Goal: Information Seeking & Learning: Check status

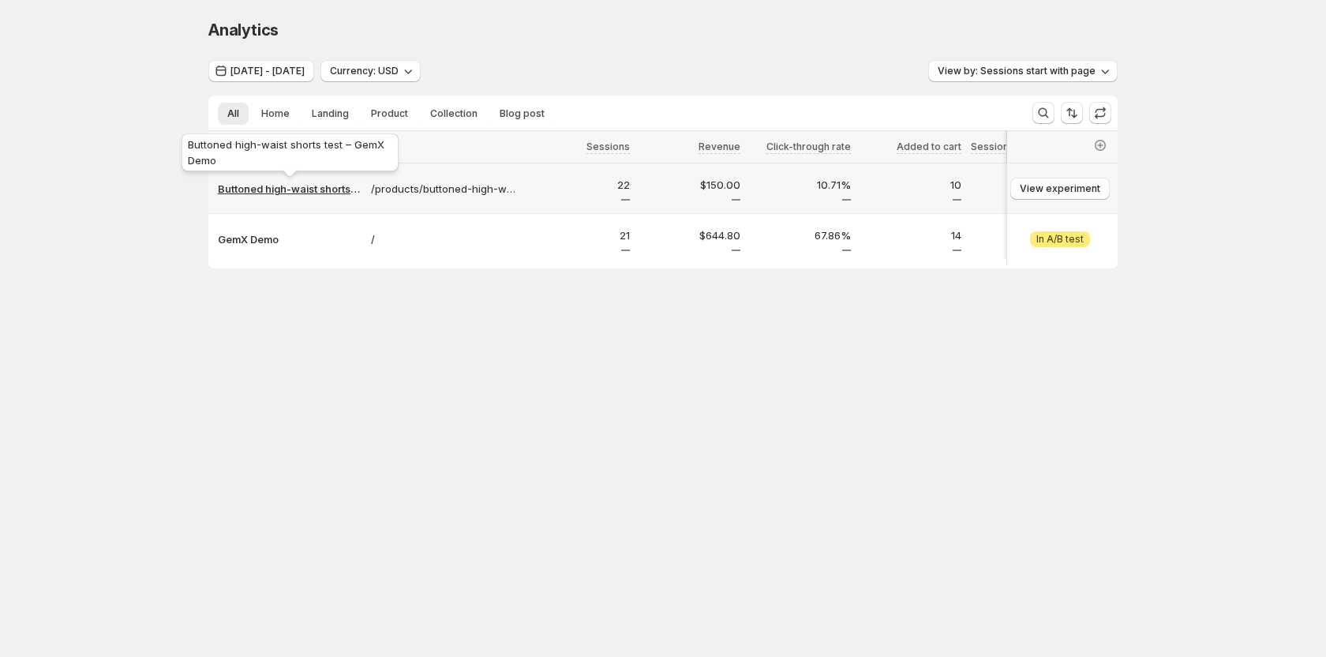
click at [313, 189] on p "Buttoned high-waist shorts test – GemX Demo" at bounding box center [290, 189] width 144 height 16
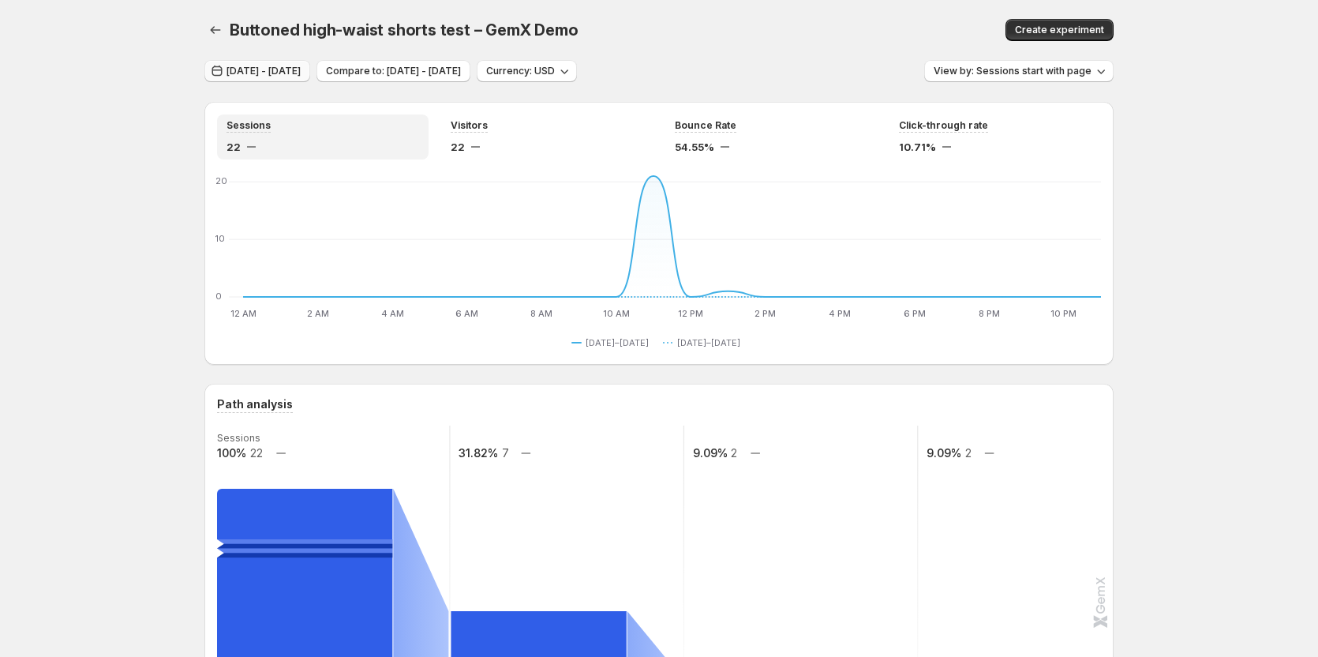
click at [310, 78] on button "[DATE] - [DATE]" at bounding box center [257, 71] width 106 height 22
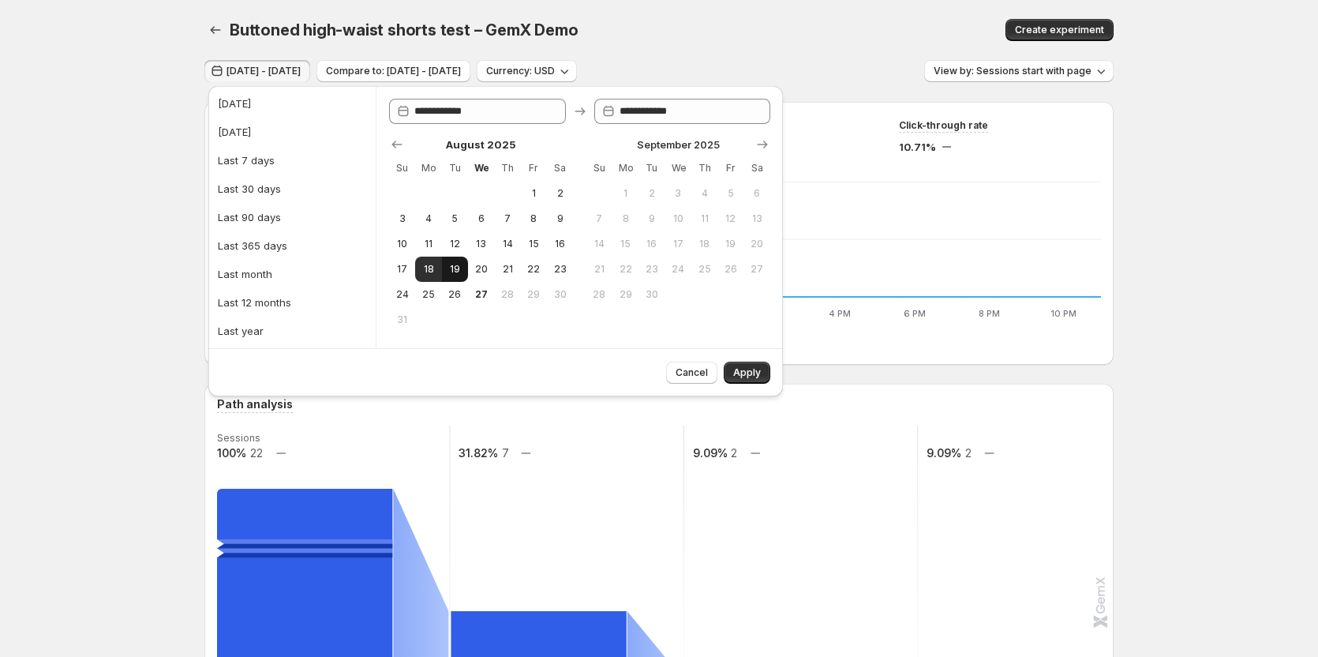
click at [452, 268] on span "19" at bounding box center [454, 269] width 13 height 13
type input "**********"
click at [752, 373] on span "Apply" at bounding box center [747, 372] width 28 height 13
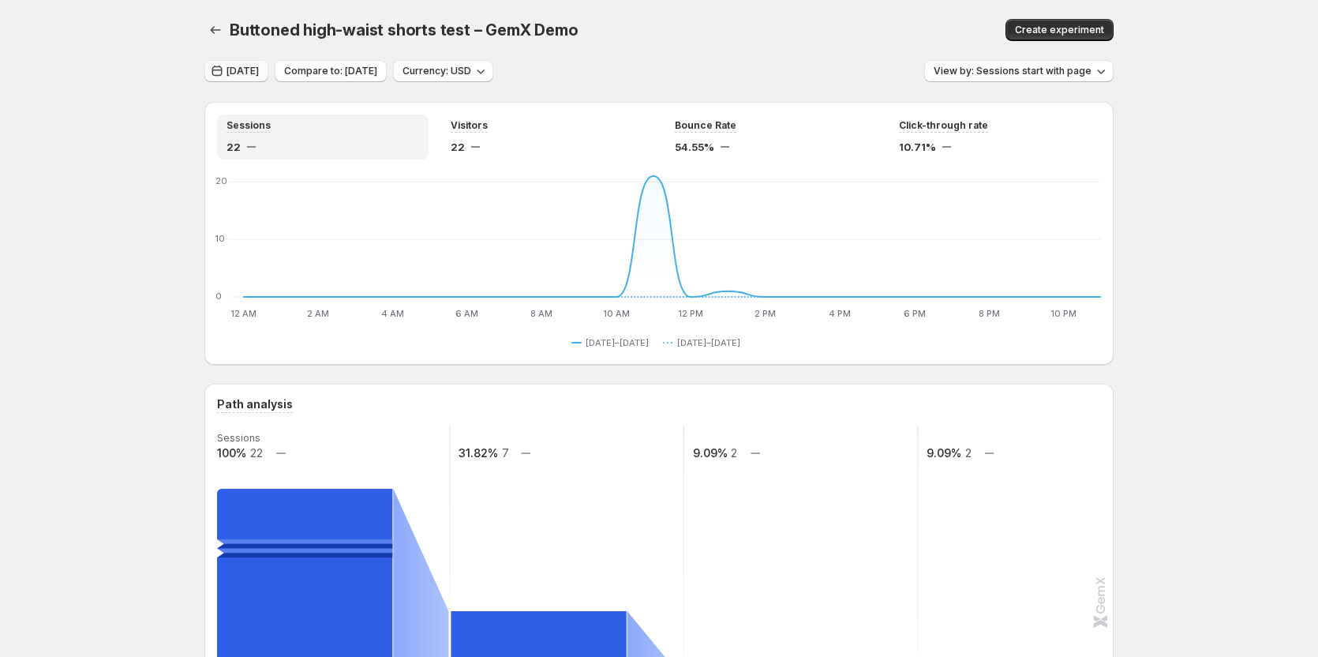
click at [259, 73] on span "[DATE]" at bounding box center [243, 71] width 32 height 13
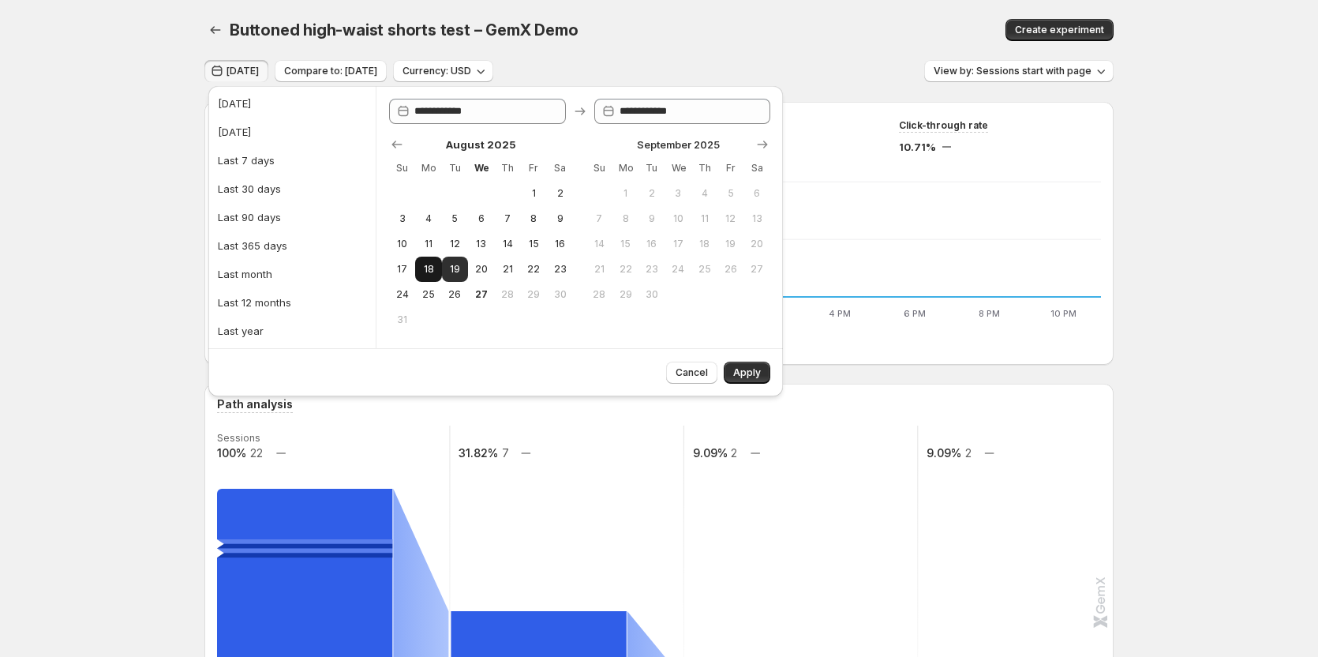
click at [431, 273] on span "18" at bounding box center [428, 269] width 13 height 13
type input "**********"
click at [759, 377] on span "Apply" at bounding box center [747, 372] width 28 height 13
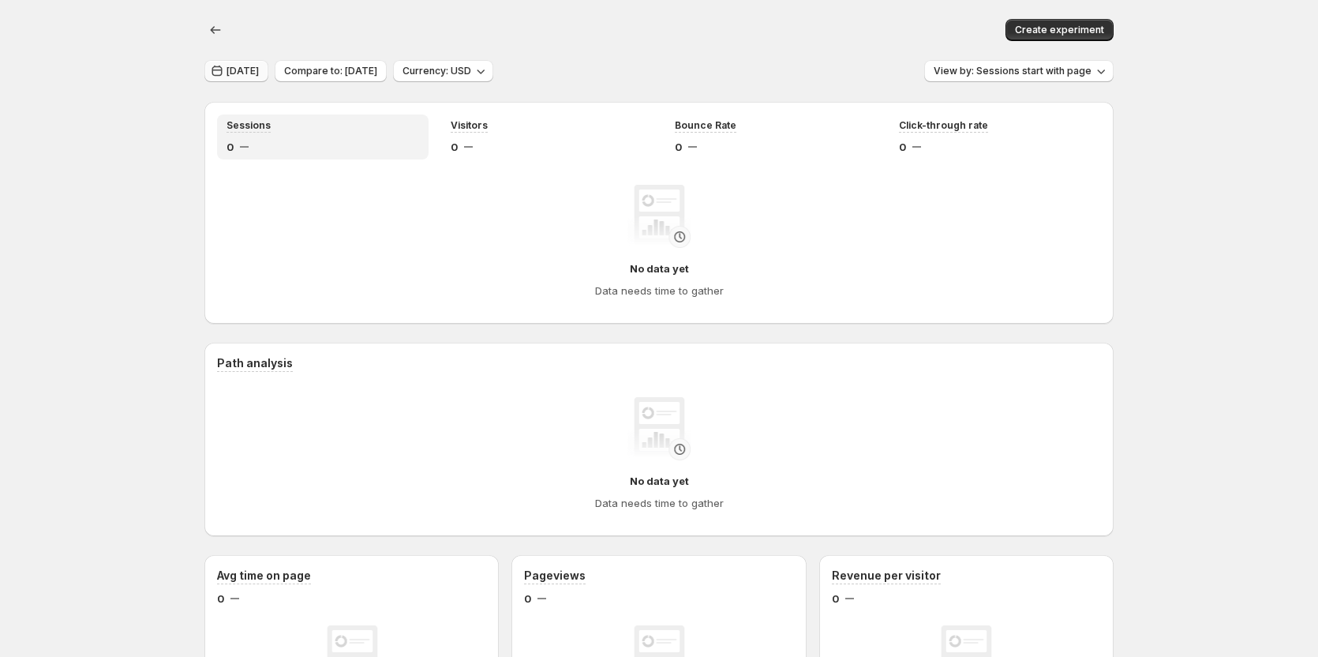
click at [232, 75] on span "[DATE]" at bounding box center [243, 71] width 32 height 13
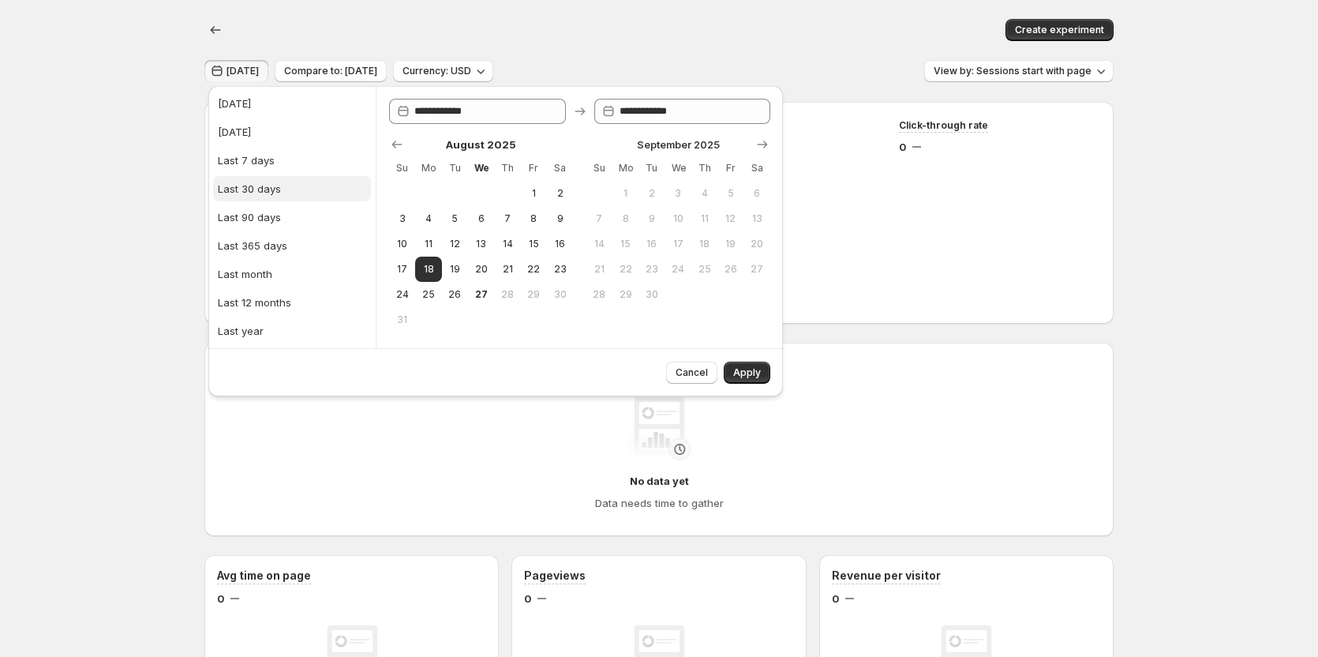
click at [264, 185] on div "Last 30 days" at bounding box center [249, 189] width 63 height 16
type input "**********"
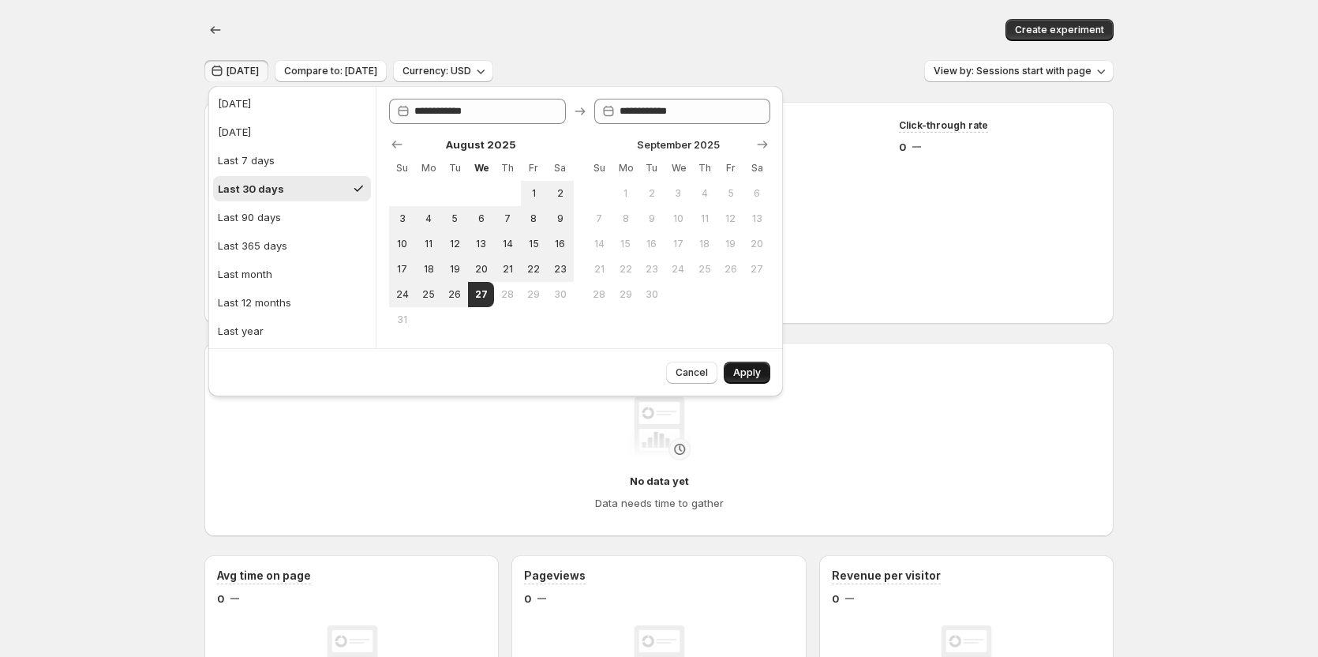
click at [738, 368] on span "Apply" at bounding box center [747, 372] width 28 height 13
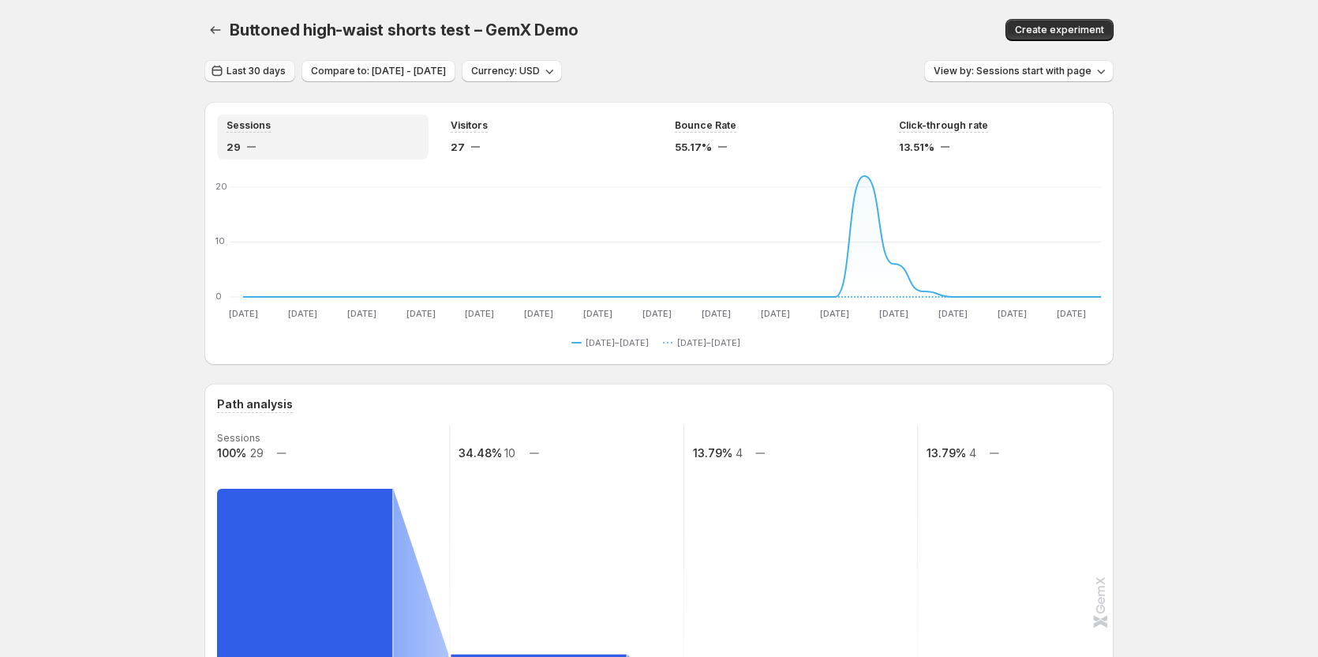
click at [259, 66] on span "Last 30 days" at bounding box center [256, 71] width 59 height 13
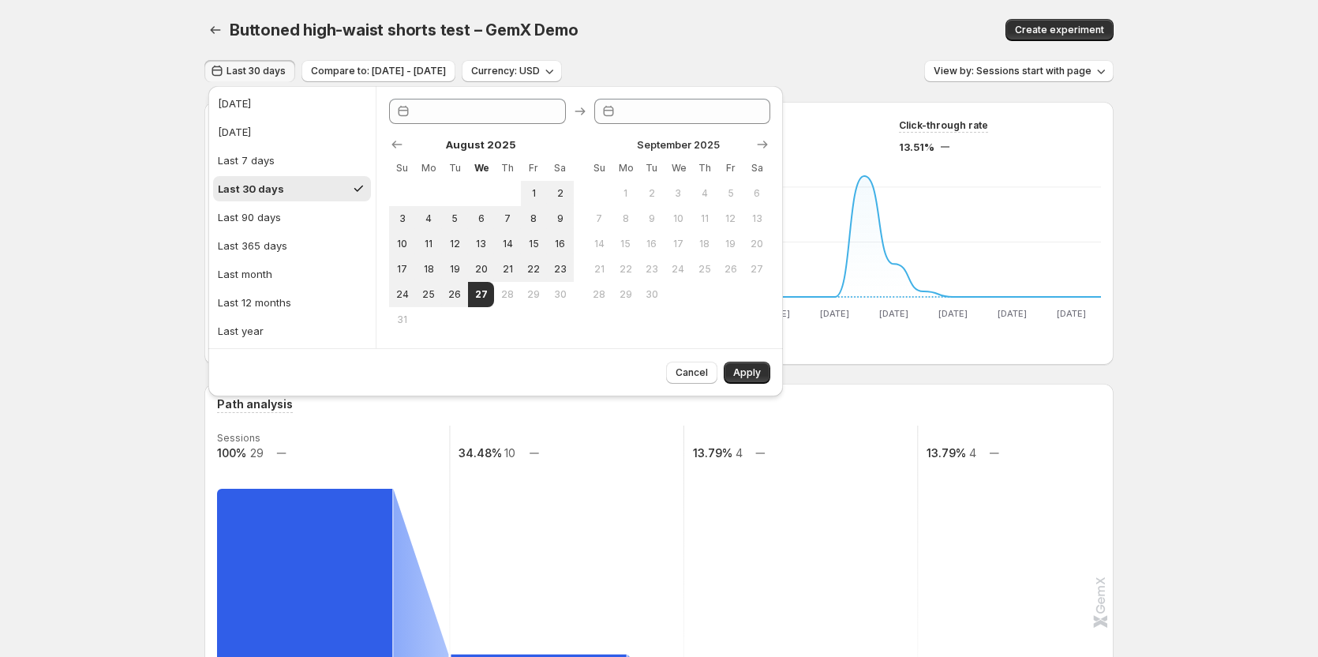
type input "**********"
click at [437, 261] on button "18" at bounding box center [428, 269] width 26 height 25
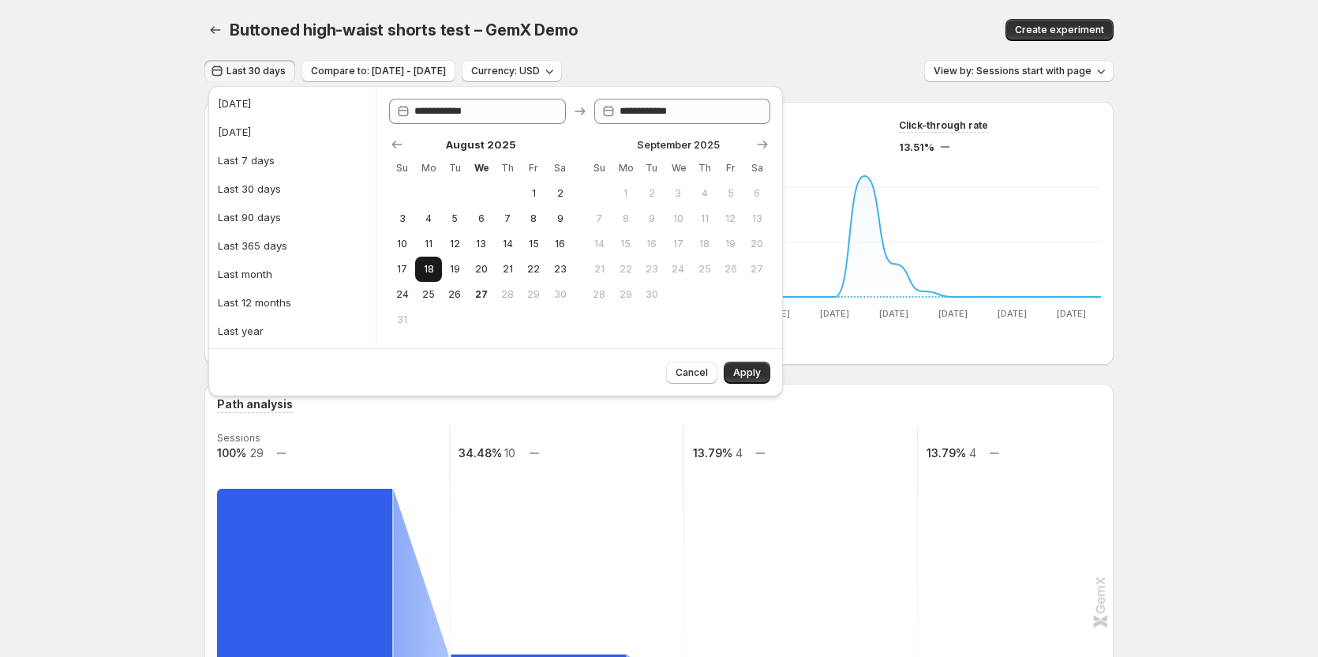
type input "**********"
click at [492, 287] on button "27" at bounding box center [481, 294] width 26 height 25
type input "**********"
click at [749, 372] on span "Apply" at bounding box center [747, 372] width 28 height 13
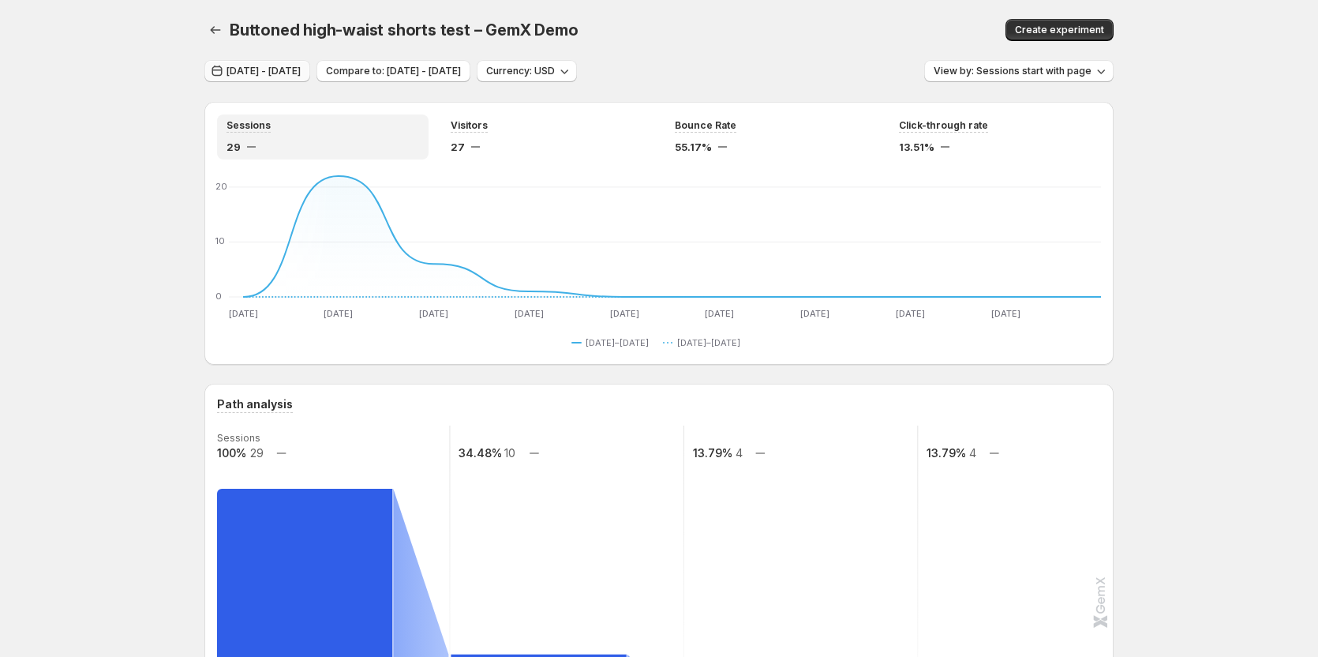
click at [301, 74] on span "[DATE] - [DATE]" at bounding box center [264, 71] width 74 height 13
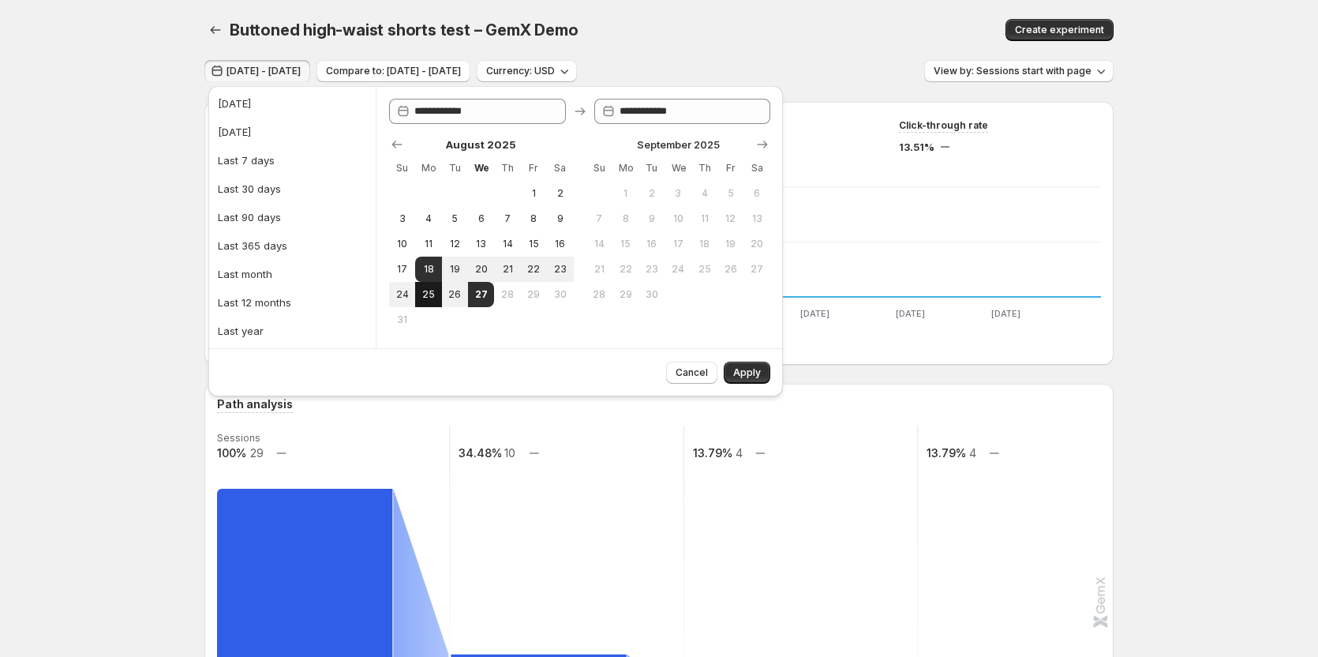
click at [429, 287] on button "25" at bounding box center [428, 294] width 26 height 25
type input "**********"
click at [486, 301] on button "27" at bounding box center [481, 294] width 26 height 25
type input "**********"
click at [751, 368] on span "Apply" at bounding box center [747, 372] width 28 height 13
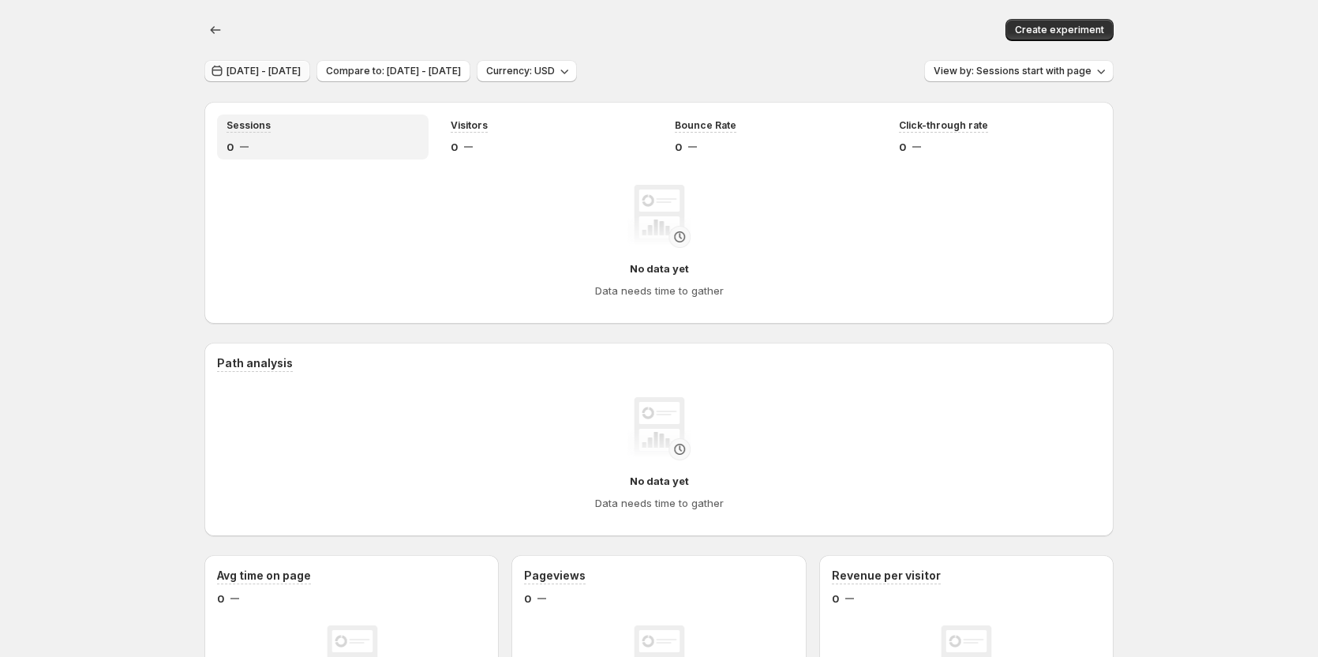
click at [264, 77] on span "[DATE] - [DATE]" at bounding box center [264, 71] width 74 height 13
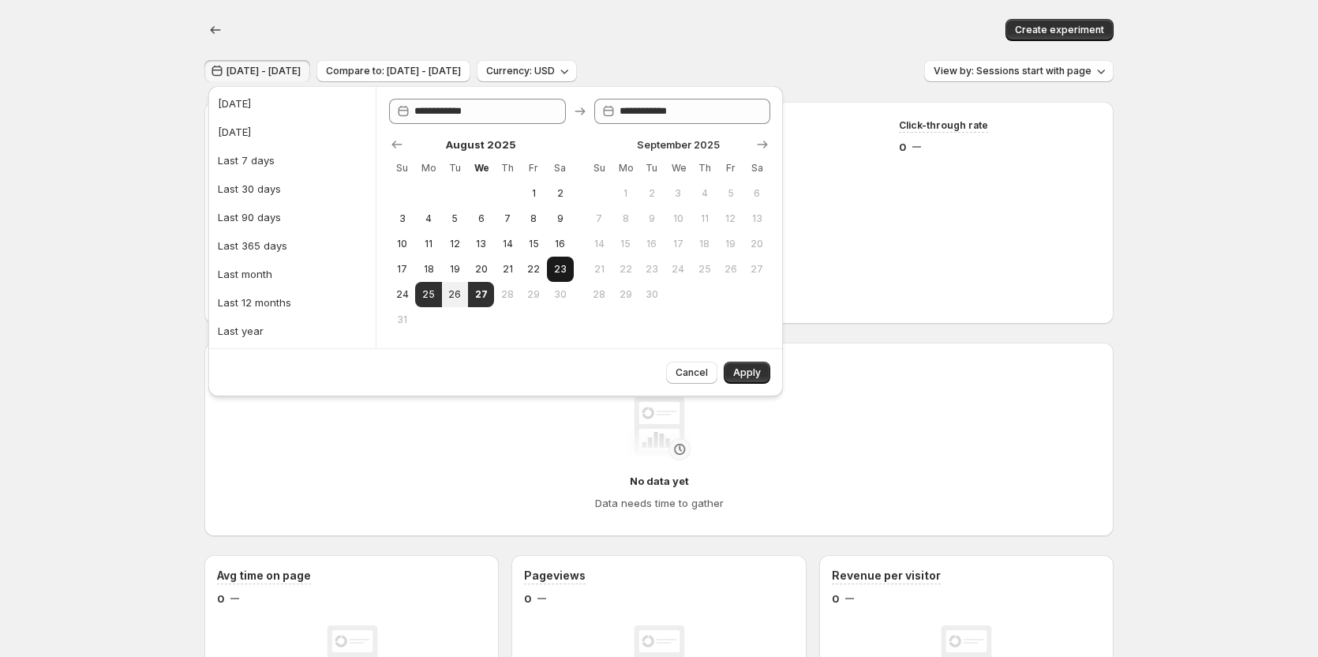
click at [552, 270] on button "23" at bounding box center [560, 269] width 26 height 25
type input "**********"
click at [477, 298] on span "27" at bounding box center [480, 294] width 13 height 13
type input "**********"
click at [424, 296] on span "25" at bounding box center [428, 294] width 13 height 13
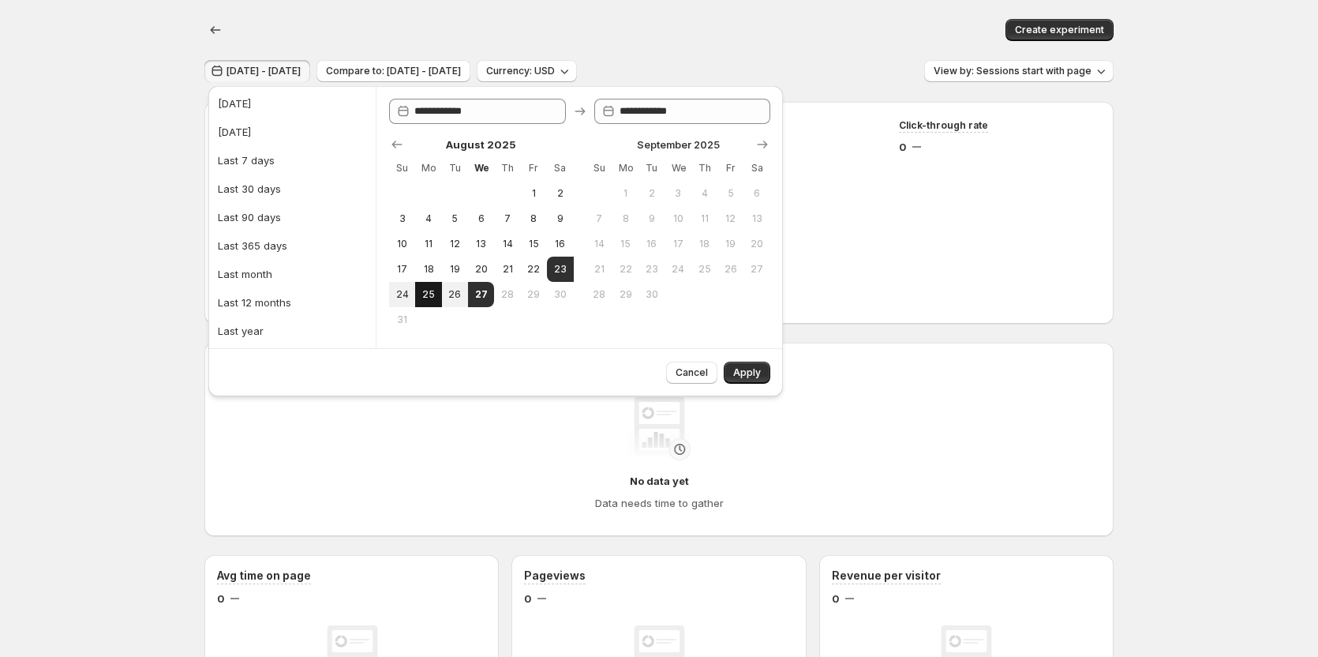
type input "**********"
click at [564, 260] on button "23" at bounding box center [560, 269] width 26 height 25
type input "**********"
click at [435, 290] on span "25" at bounding box center [428, 294] width 13 height 13
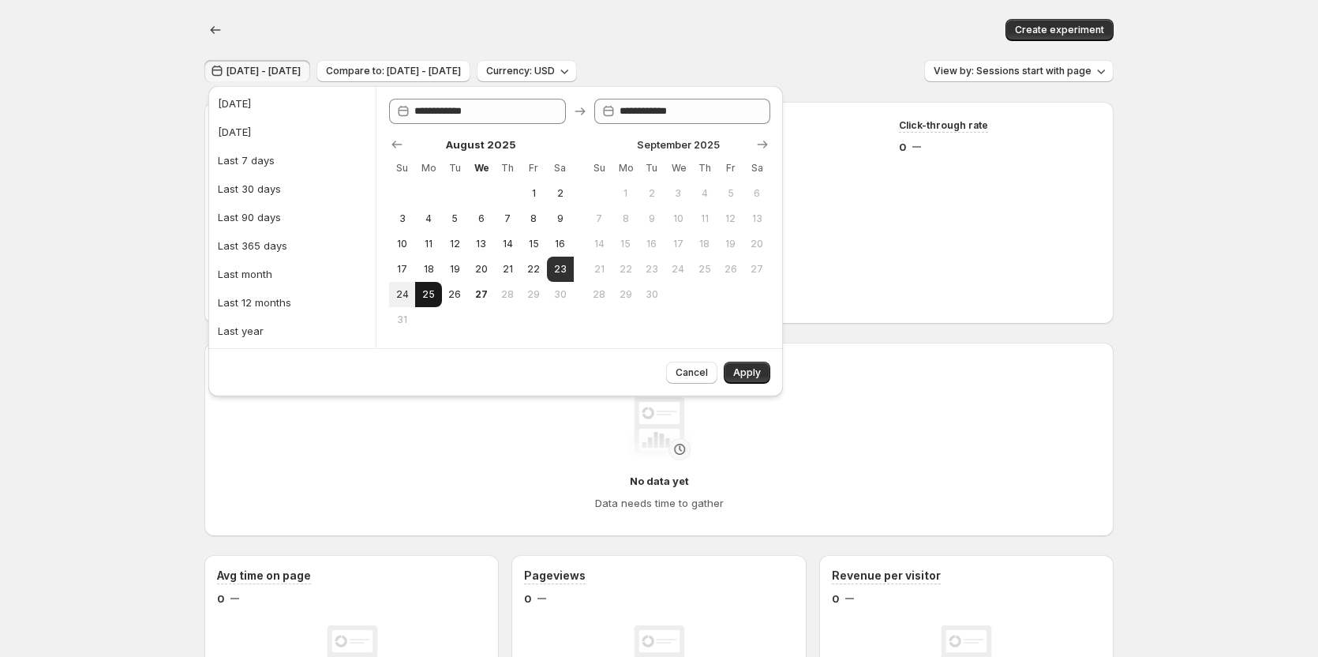
type input "**********"
click at [756, 365] on button "Apply" at bounding box center [747, 373] width 47 height 22
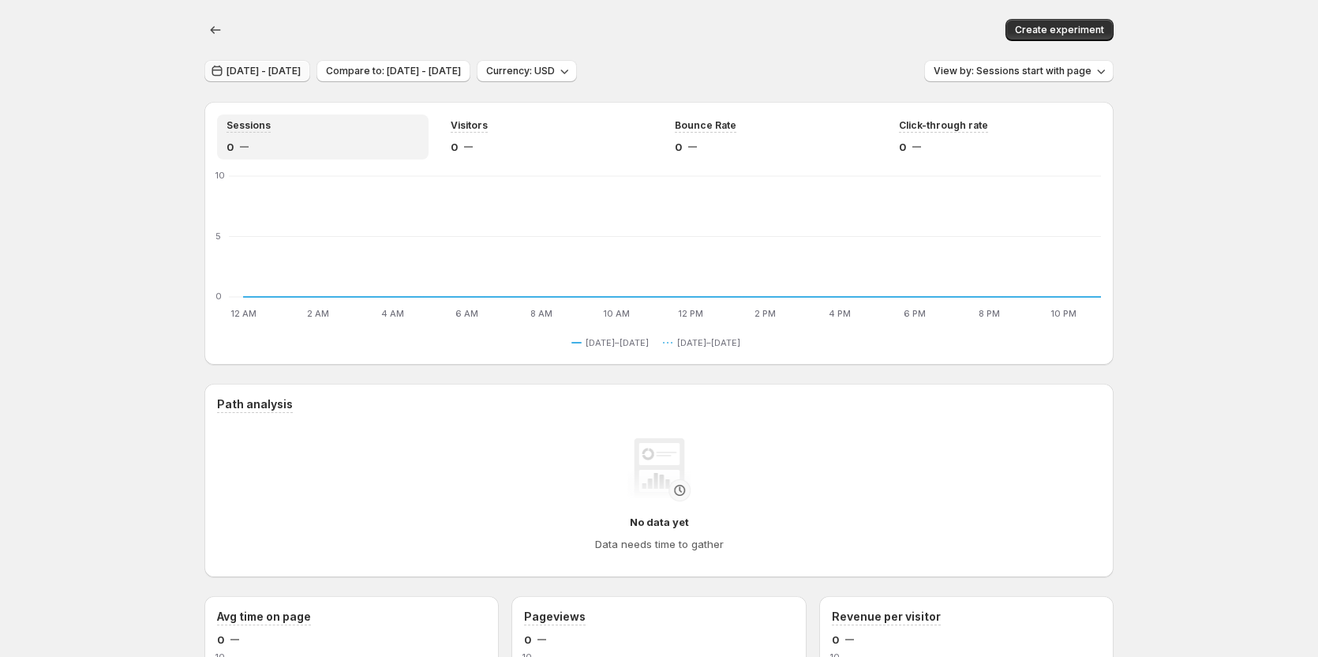
click at [291, 70] on span "[DATE] - [DATE]" at bounding box center [264, 71] width 74 height 13
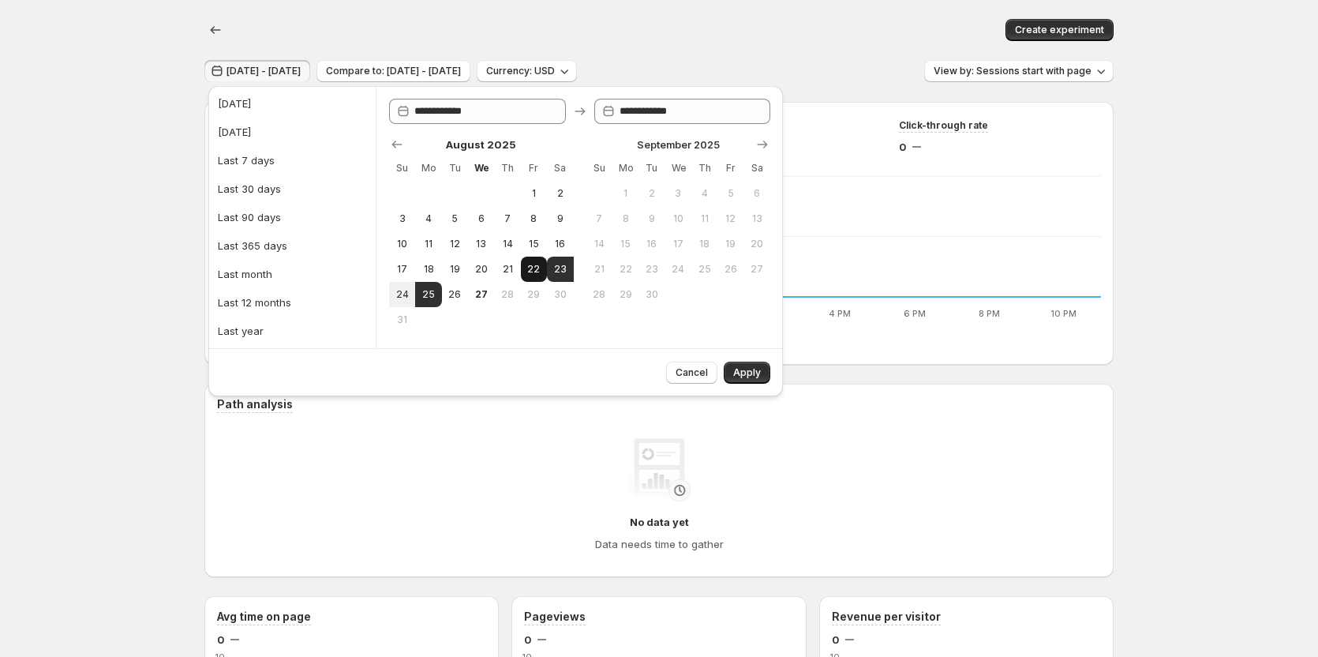
click at [530, 265] on span "22" at bounding box center [533, 269] width 13 height 13
type input "**********"
click at [405, 287] on button "24" at bounding box center [402, 294] width 26 height 25
type input "**********"
click at [740, 372] on span "Apply" at bounding box center [747, 372] width 28 height 13
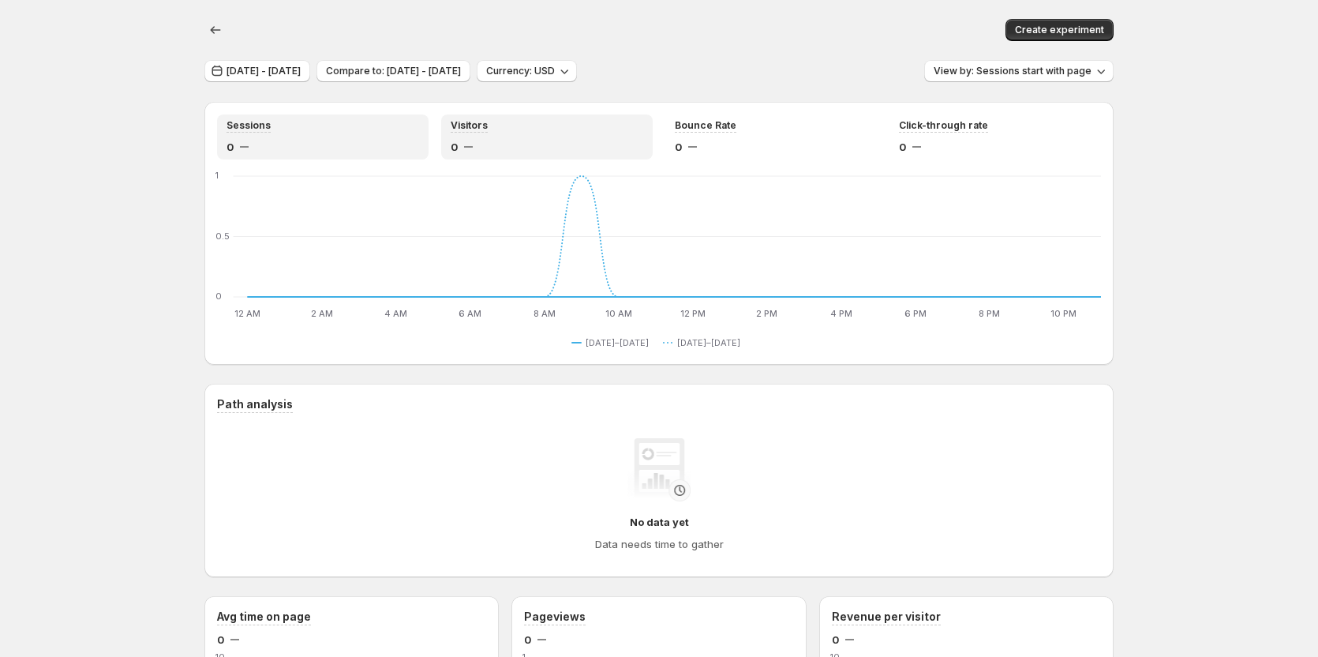
click at [537, 148] on div "0" at bounding box center [547, 147] width 193 height 16
click at [715, 144] on div "0" at bounding box center [771, 147] width 193 height 16
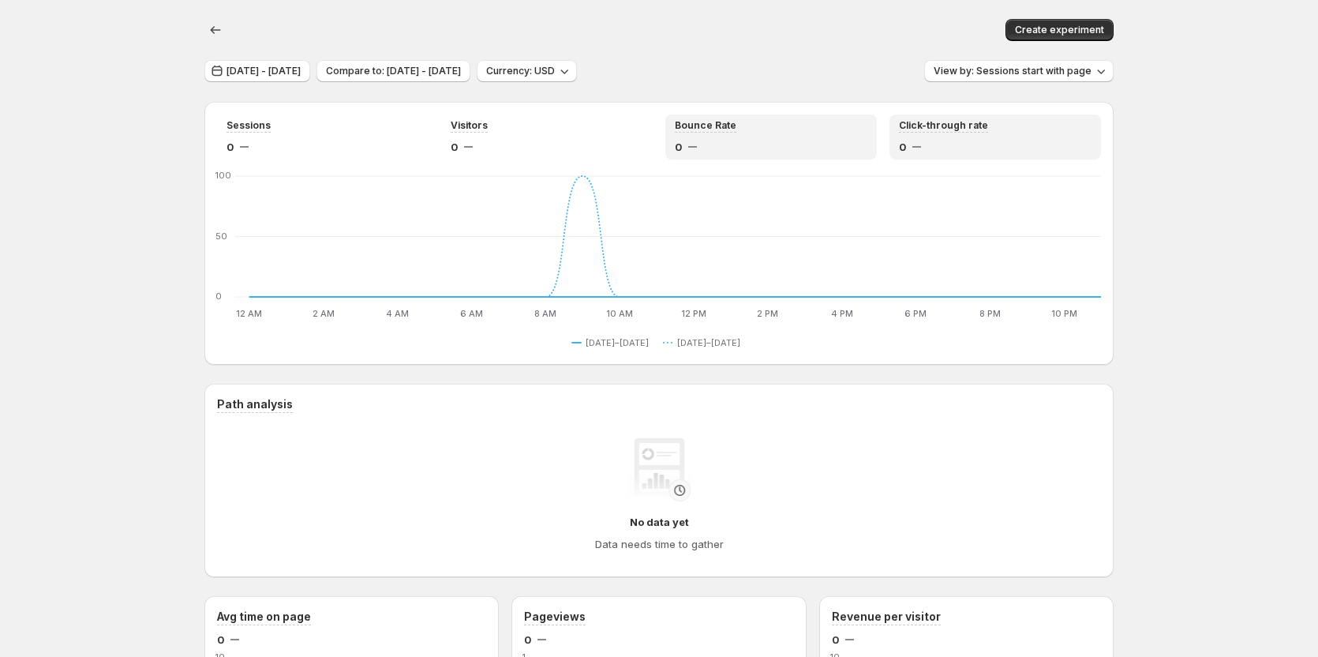
click at [964, 156] on div "Click-through rate 0" at bounding box center [996, 136] width 212 height 45
drag, startPoint x: 325, startPoint y: 67, endPoint x: 66, endPoint y: 276, distance: 333.5
drag, startPoint x: 281, startPoint y: 24, endPoint x: 403, endPoint y: 42, distance: 123.6
click at [403, 42] on div "Create experiment" at bounding box center [658, 30] width 909 height 60
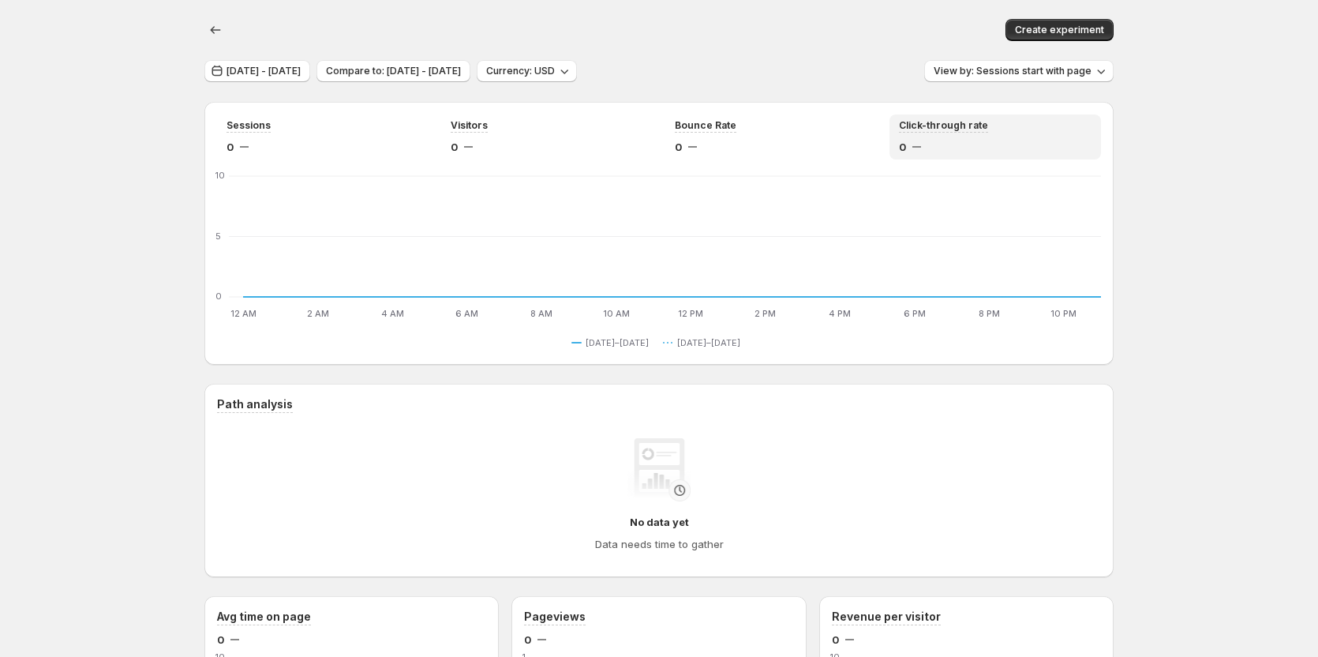
drag, startPoint x: 257, startPoint y: 31, endPoint x: 307, endPoint y: 32, distance: 50.5
click at [307, 32] on div "Create experiment" at bounding box center [658, 30] width 909 height 22
drag, startPoint x: 238, startPoint y: 28, endPoint x: 373, endPoint y: 29, distance: 135.0
click at [373, 29] on div at bounding box center [419, 29] width 379 height 3
click at [708, 5] on div "Create experiment" at bounding box center [658, 30] width 909 height 60
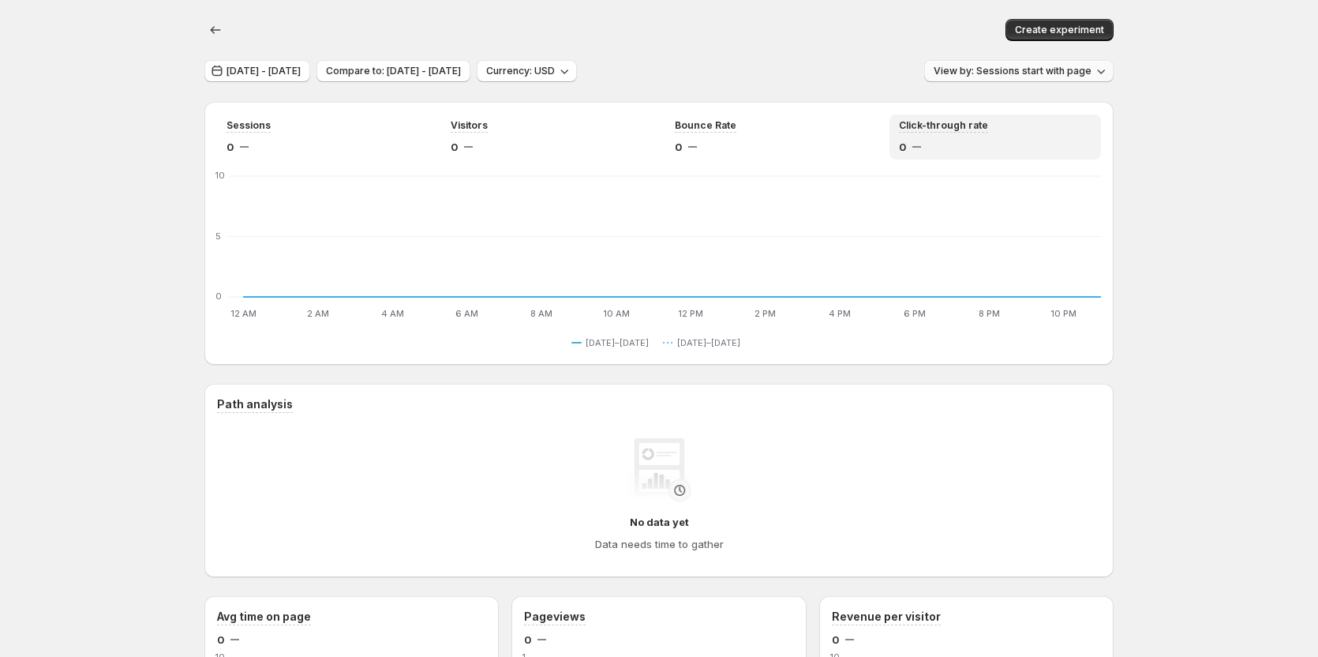
click at [991, 73] on span "View by: Sessions start with page" at bounding box center [1013, 71] width 158 height 13
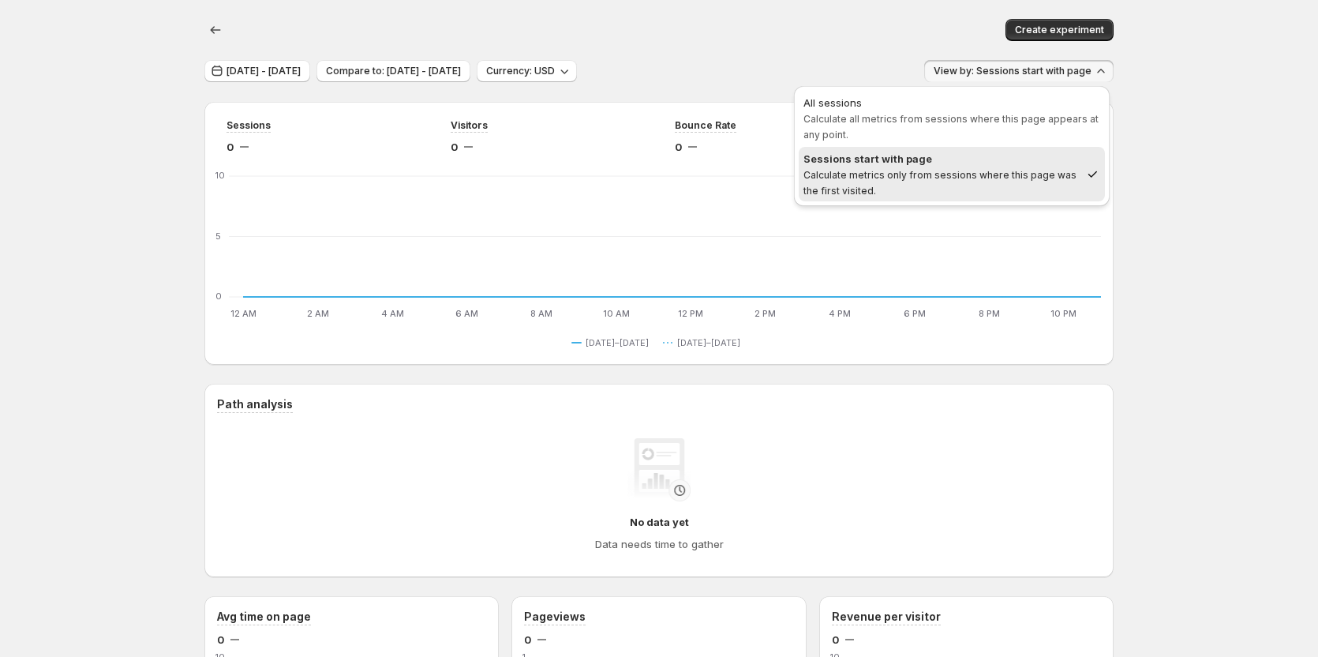
click at [849, 37] on div "Create experiment" at bounding box center [867, 30] width 493 height 22
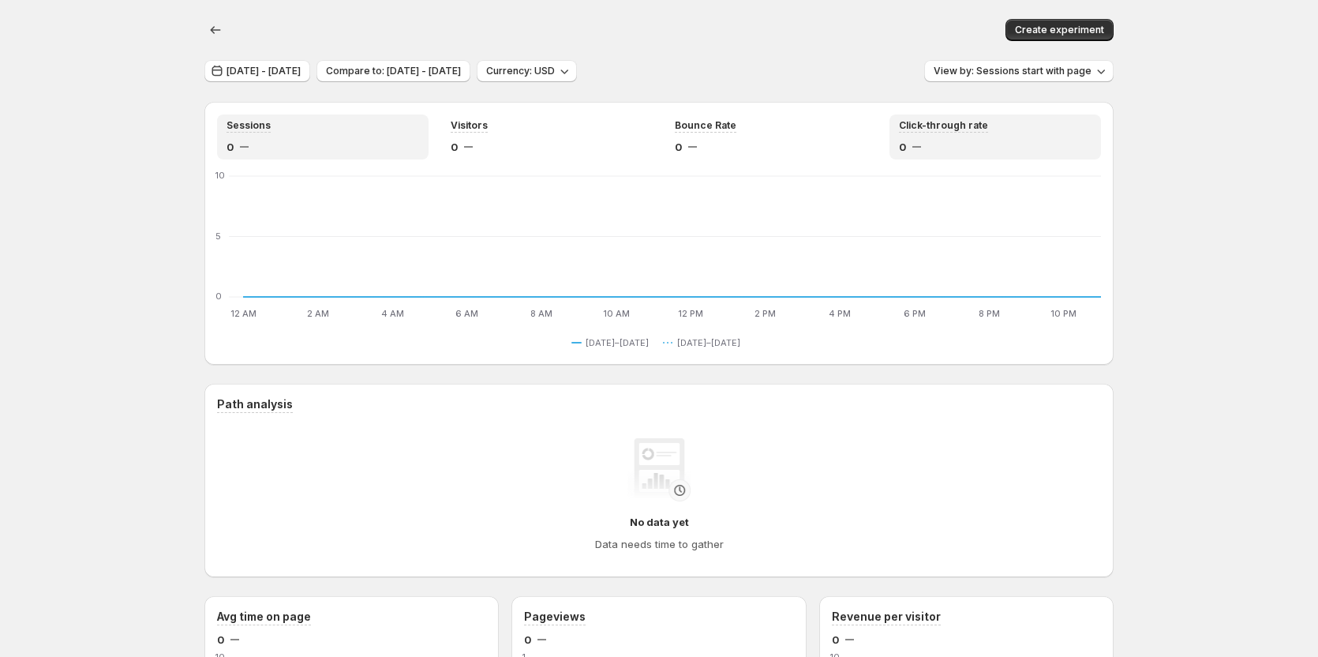
click at [291, 134] on div "Sessions 0" at bounding box center [323, 137] width 193 height 36
click at [516, 144] on div "0" at bounding box center [547, 147] width 193 height 16
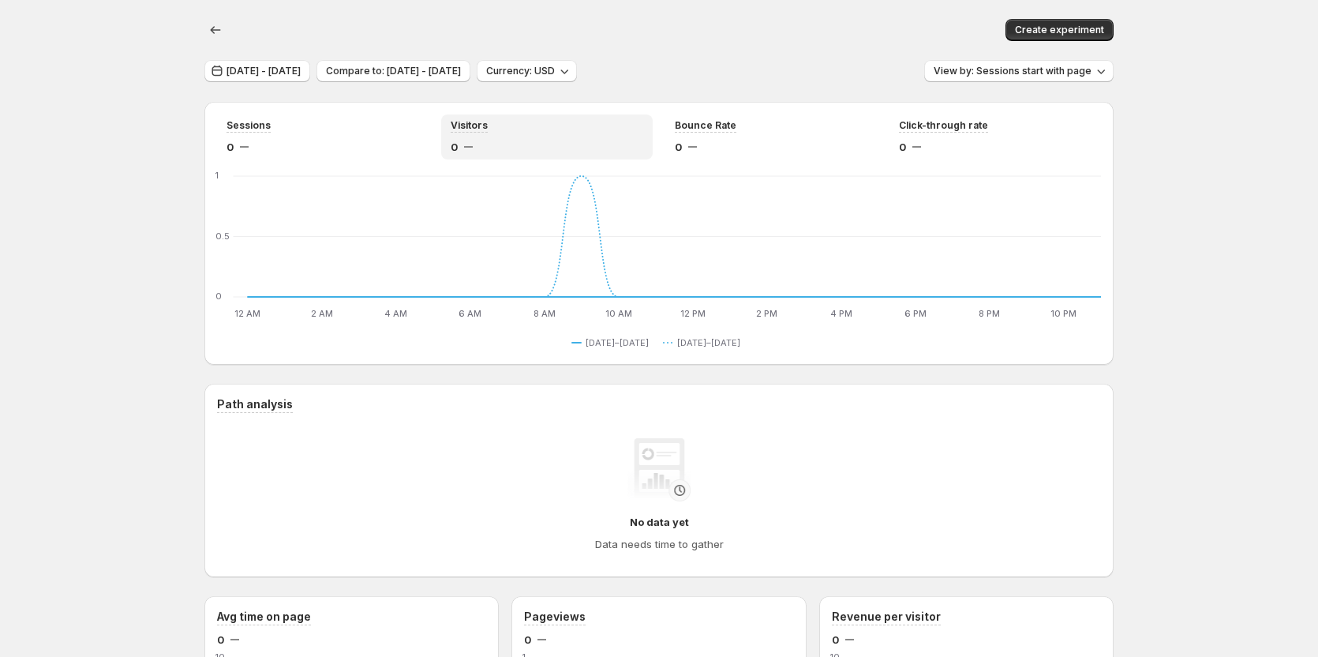
click at [810, 77] on div "[DATE] - [DATE] Compare to: [DATE] - [DATE] Currency: USD View by: Sessions sta…" at bounding box center [658, 71] width 909 height 23
click at [707, 124] on span "Bounce Rate" at bounding box center [706, 125] width 62 height 13
click at [788, 47] on div "Create experiment" at bounding box center [658, 30] width 909 height 60
click at [1068, 67] on span "View by: Sessions start with page" at bounding box center [1013, 71] width 158 height 13
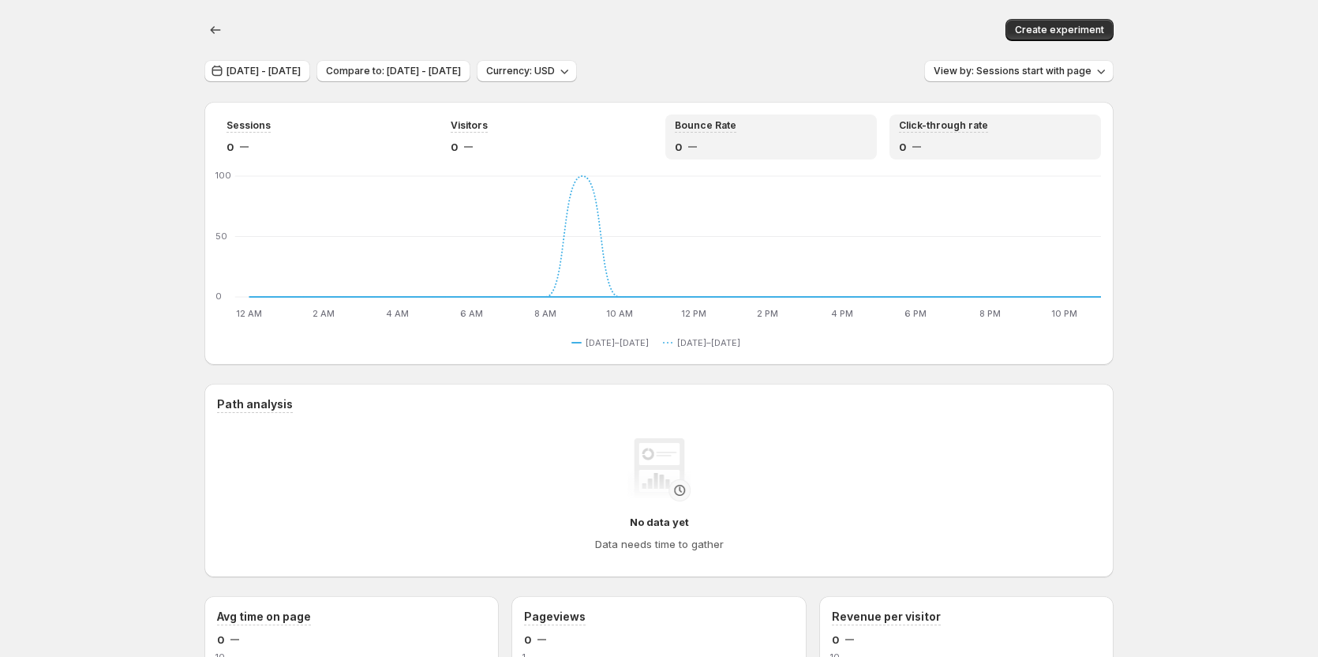
click at [918, 137] on div "Click-through rate 0" at bounding box center [995, 137] width 193 height 36
click at [737, 139] on div "0" at bounding box center [771, 147] width 193 height 16
click at [521, 139] on div "0" at bounding box center [547, 147] width 193 height 16
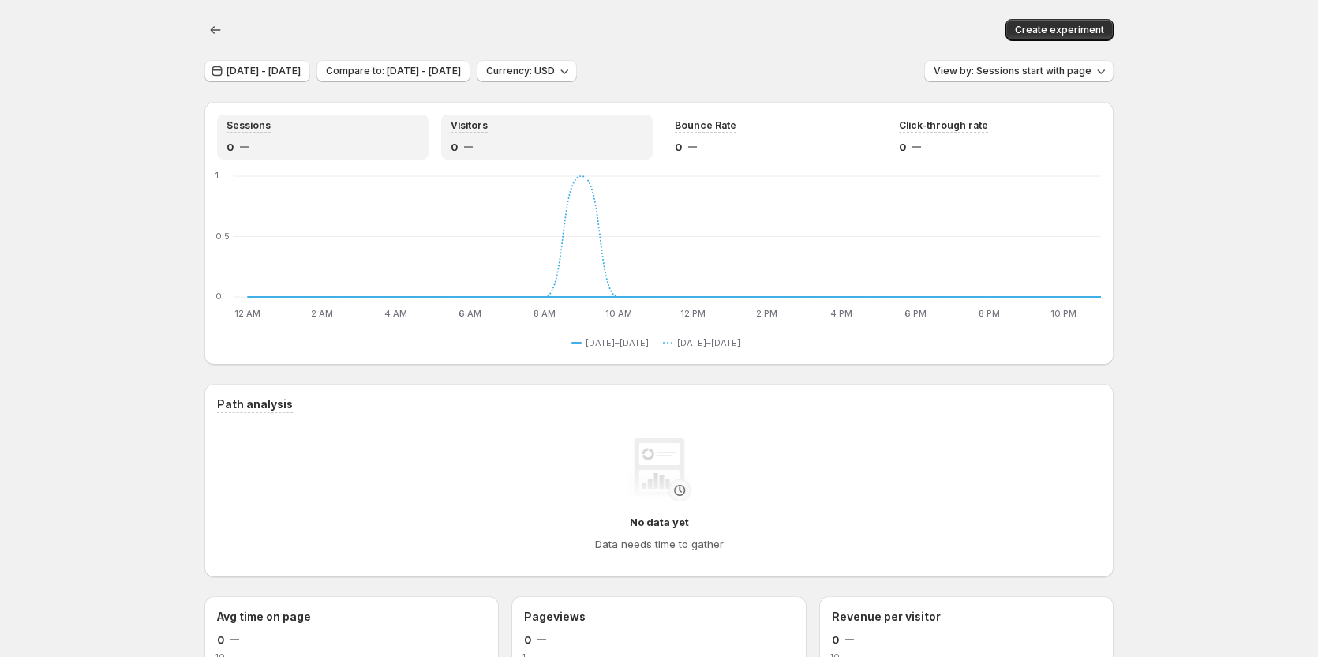
click at [257, 148] on div "0" at bounding box center [323, 147] width 193 height 16
click at [262, 144] on div "0" at bounding box center [323, 147] width 193 height 16
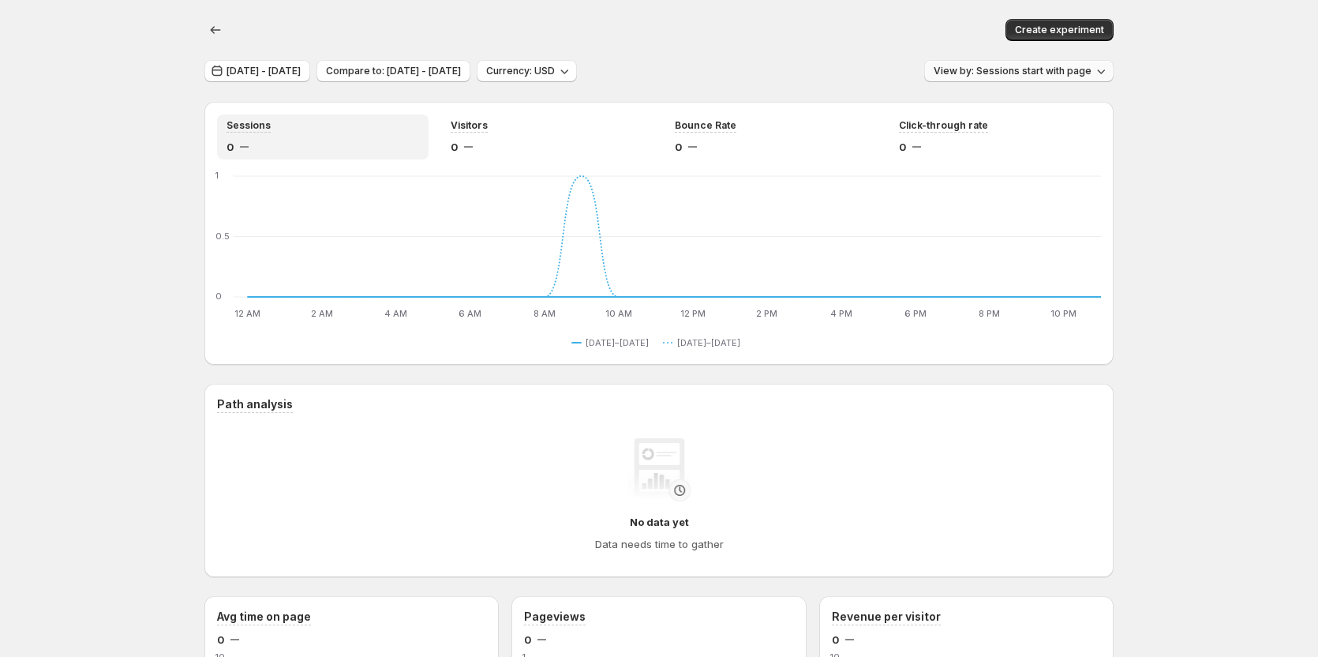
click at [1073, 69] on span "View by: Sessions start with page" at bounding box center [1013, 71] width 158 height 13
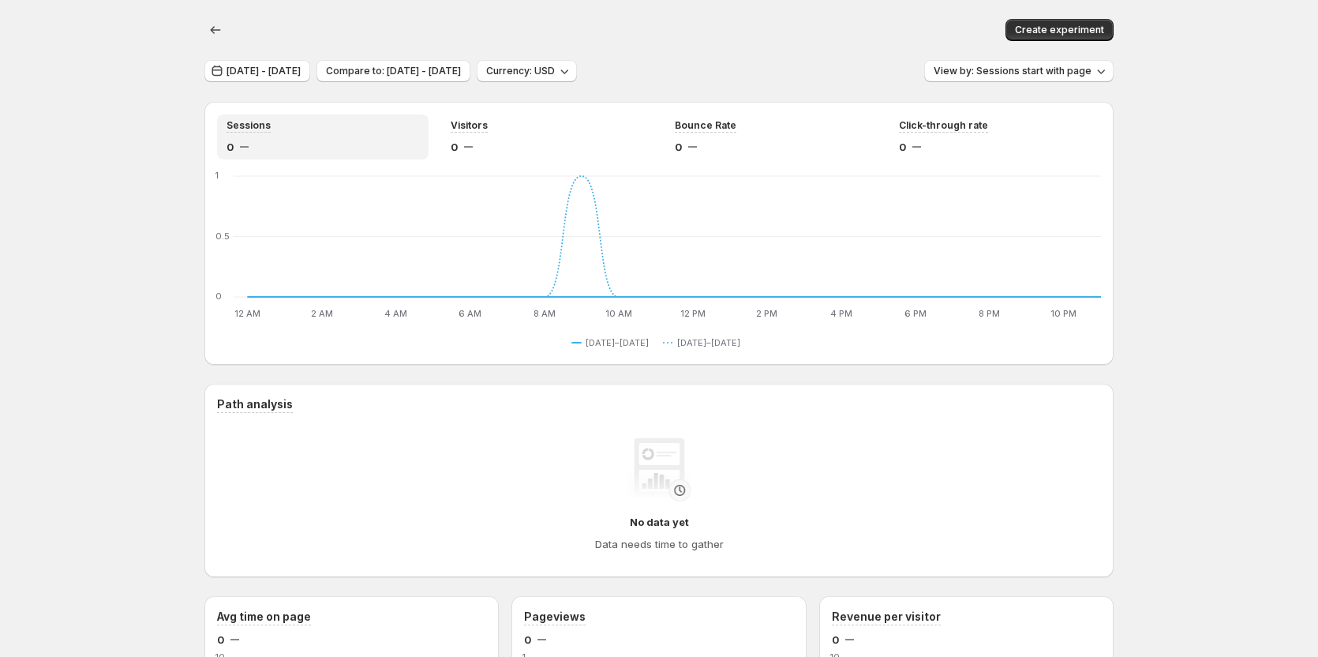
click at [333, 28] on div at bounding box center [419, 29] width 379 height 3
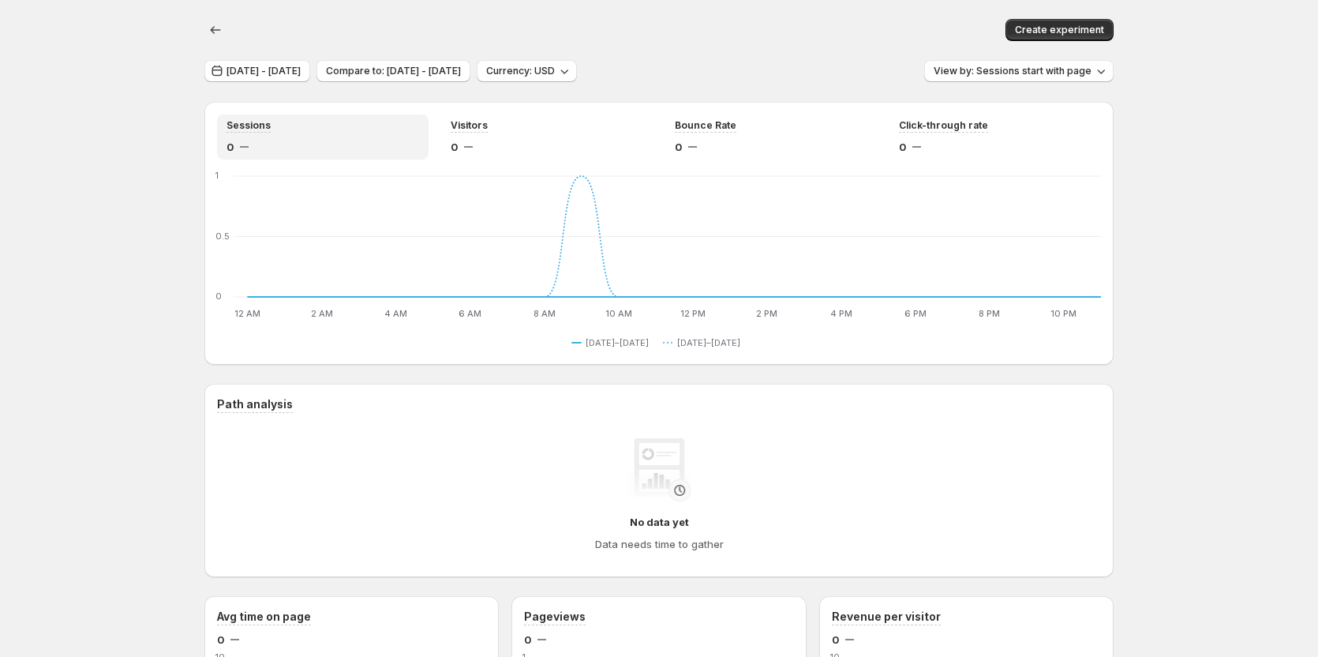
click at [333, 28] on div at bounding box center [419, 29] width 379 height 3
click at [339, 41] on div "Create experiment" at bounding box center [658, 30] width 909 height 60
click at [461, 74] on span "Compare to: [DATE] - [DATE]" at bounding box center [393, 71] width 135 height 13
click at [407, 28] on div at bounding box center [419, 29] width 379 height 3
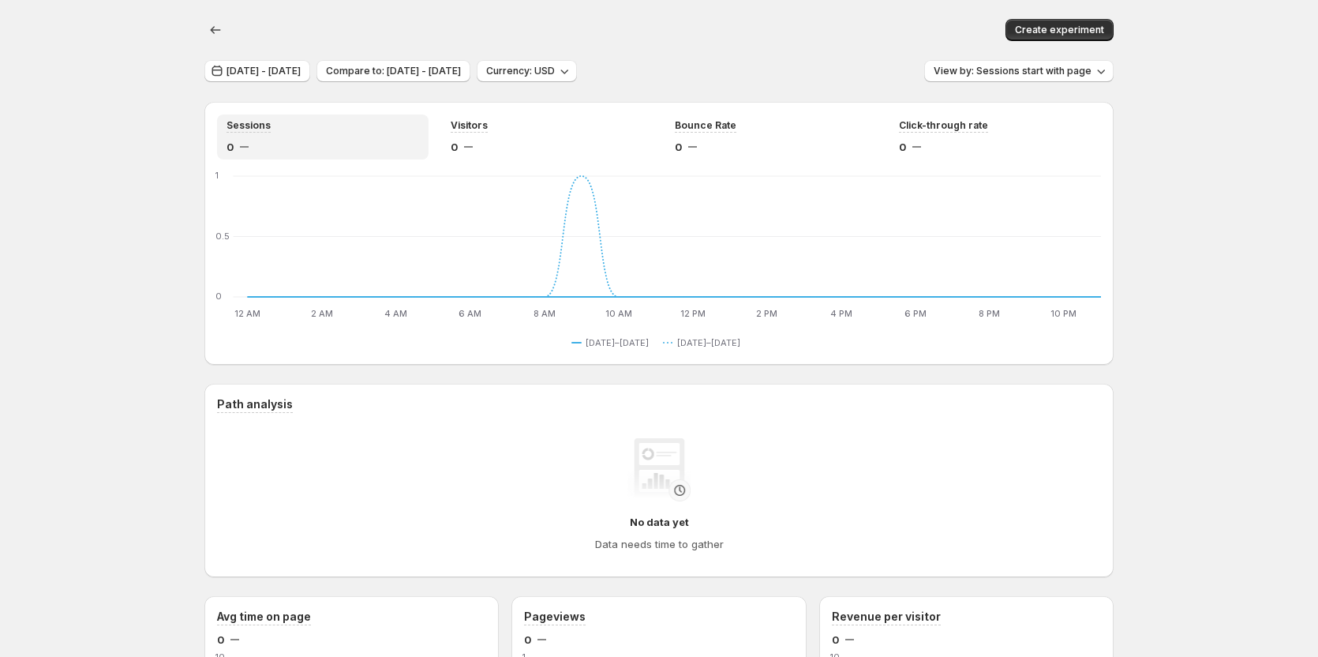
click at [323, 58] on div "Create experiment" at bounding box center [658, 30] width 909 height 60
click at [301, 66] on span "[DATE] - [DATE]" at bounding box center [264, 71] width 74 height 13
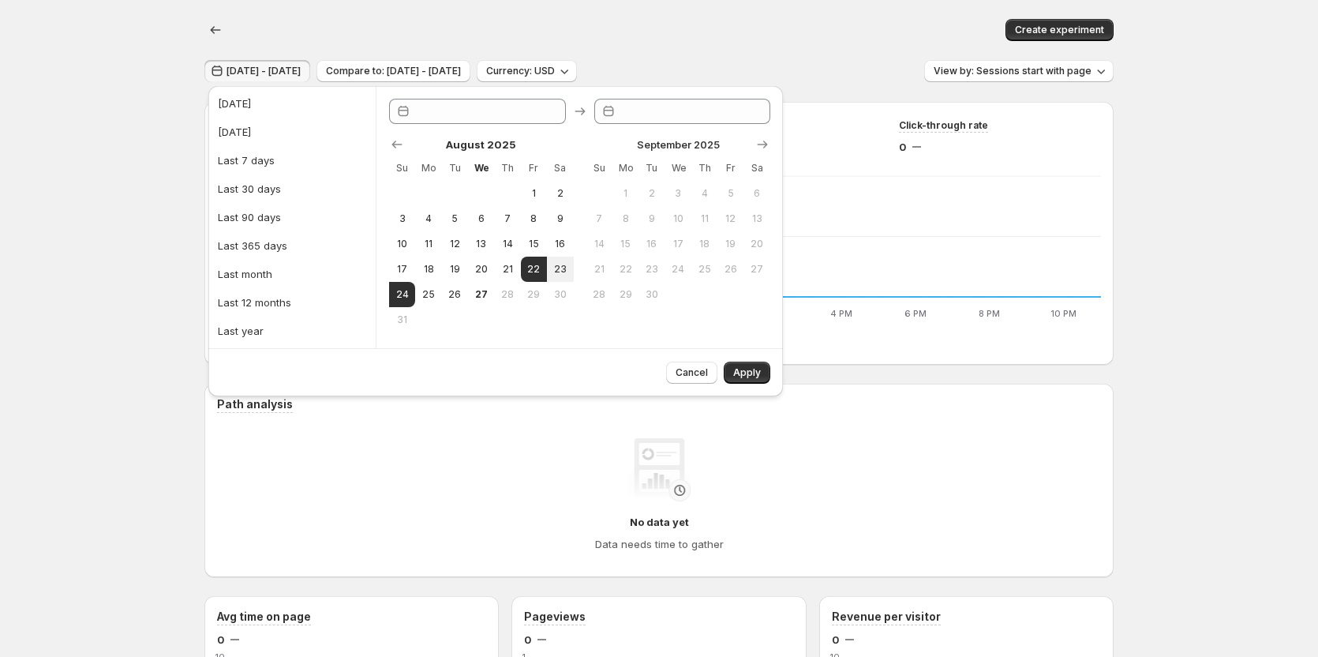
type input "**********"
click at [341, 17] on div "Create experiment" at bounding box center [658, 30] width 909 height 60
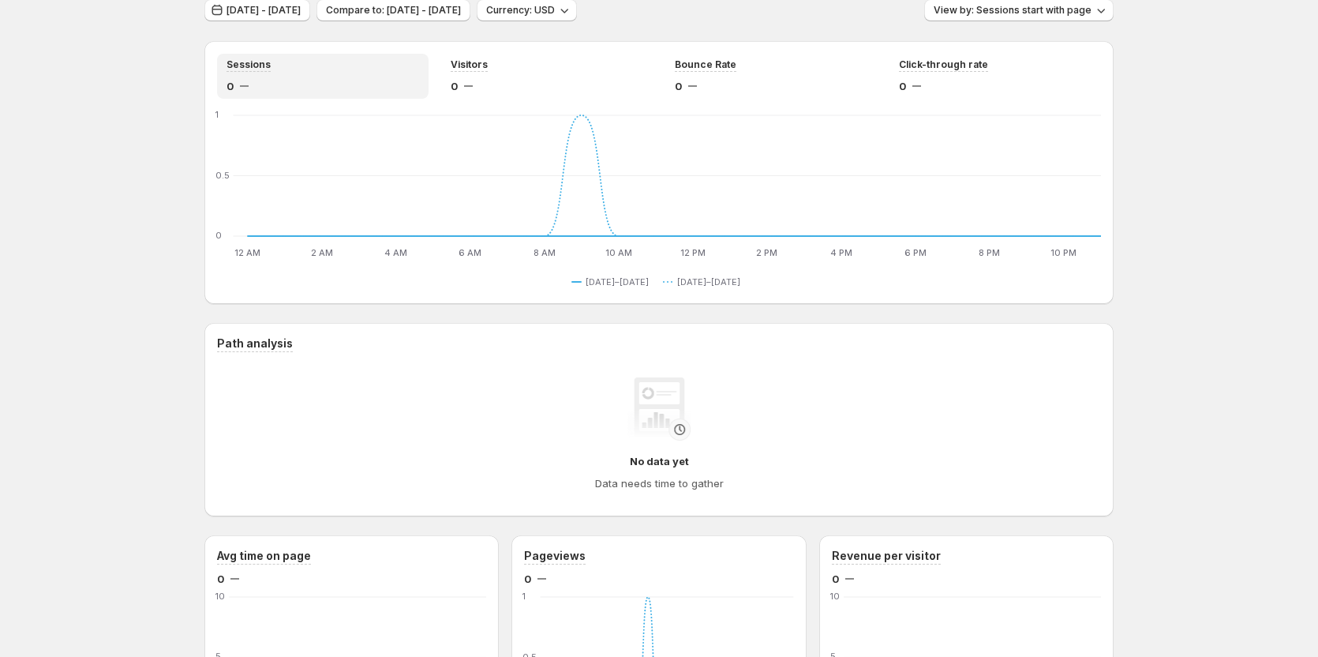
scroll to position [79, 0]
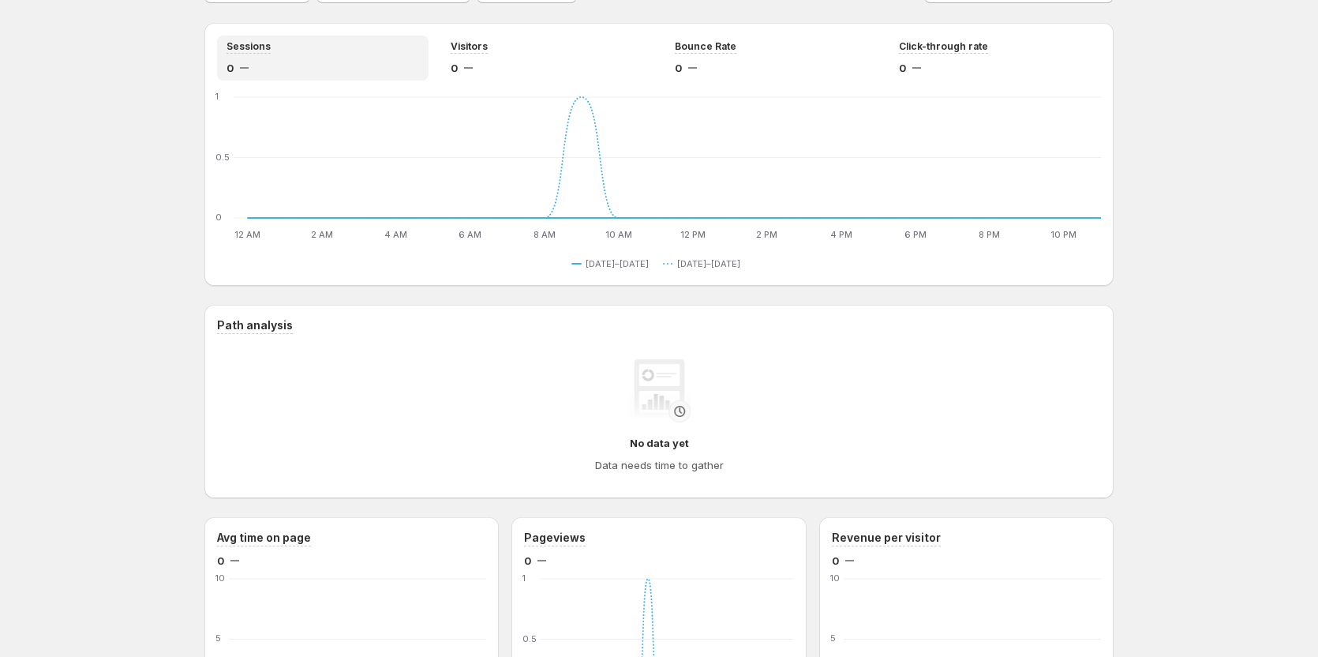
click at [744, 419] on div "No data yet Data needs time to gather" at bounding box center [659, 416] width 859 height 114
click at [747, 413] on div "No data yet Data needs time to gather" at bounding box center [659, 416] width 859 height 114
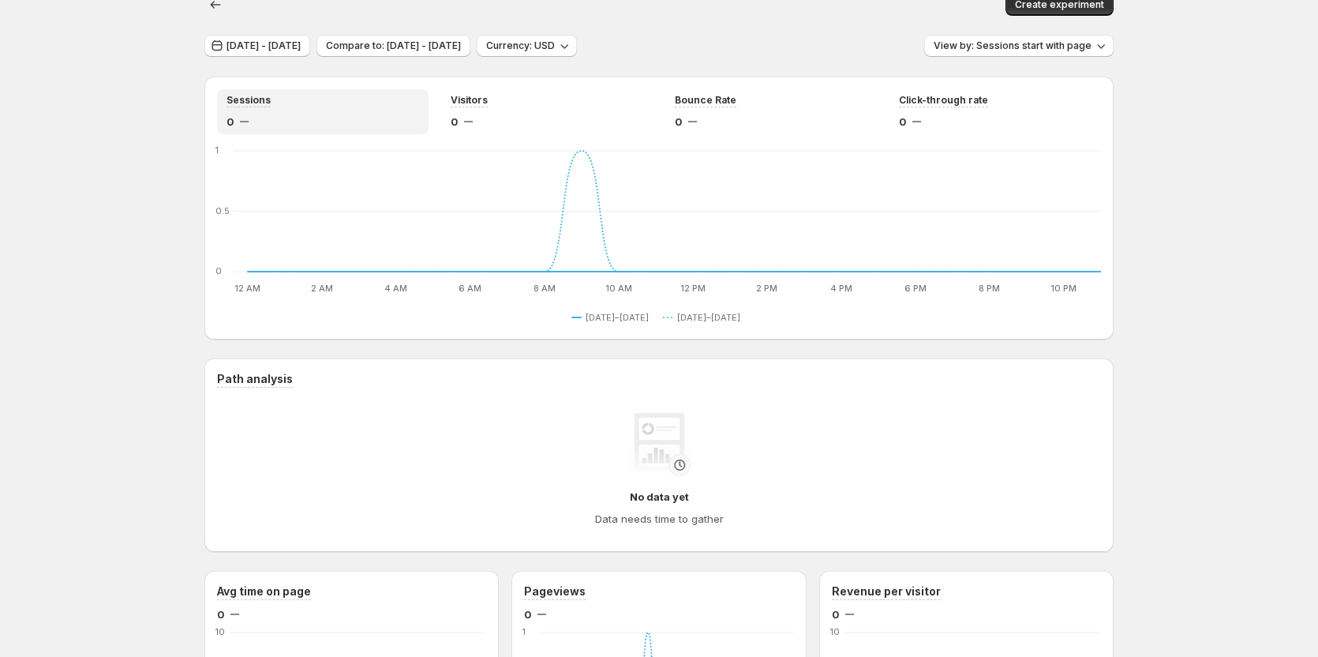
scroll to position [0, 0]
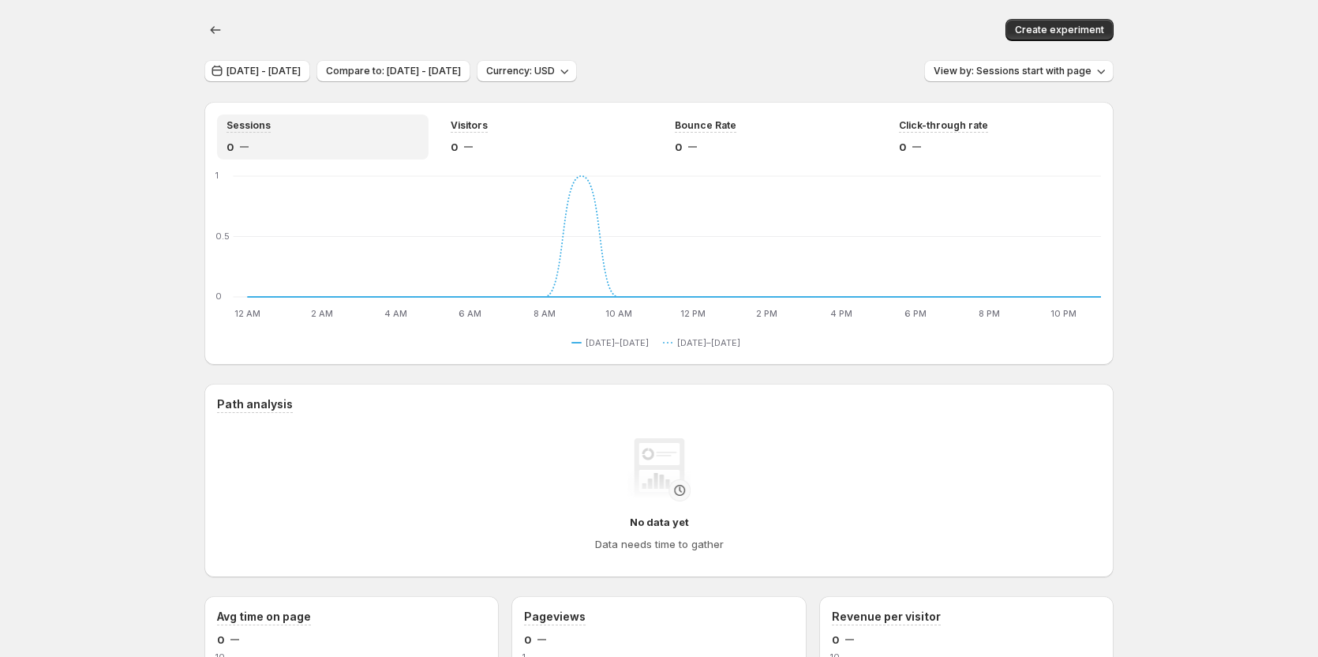
click at [804, 73] on div "[DATE] - [DATE] Compare to: [DATE] - [DATE] Currency: USD View by: Sessions sta…" at bounding box center [658, 71] width 909 height 23
click at [301, 71] on span "[DATE] - [DATE]" at bounding box center [264, 71] width 74 height 13
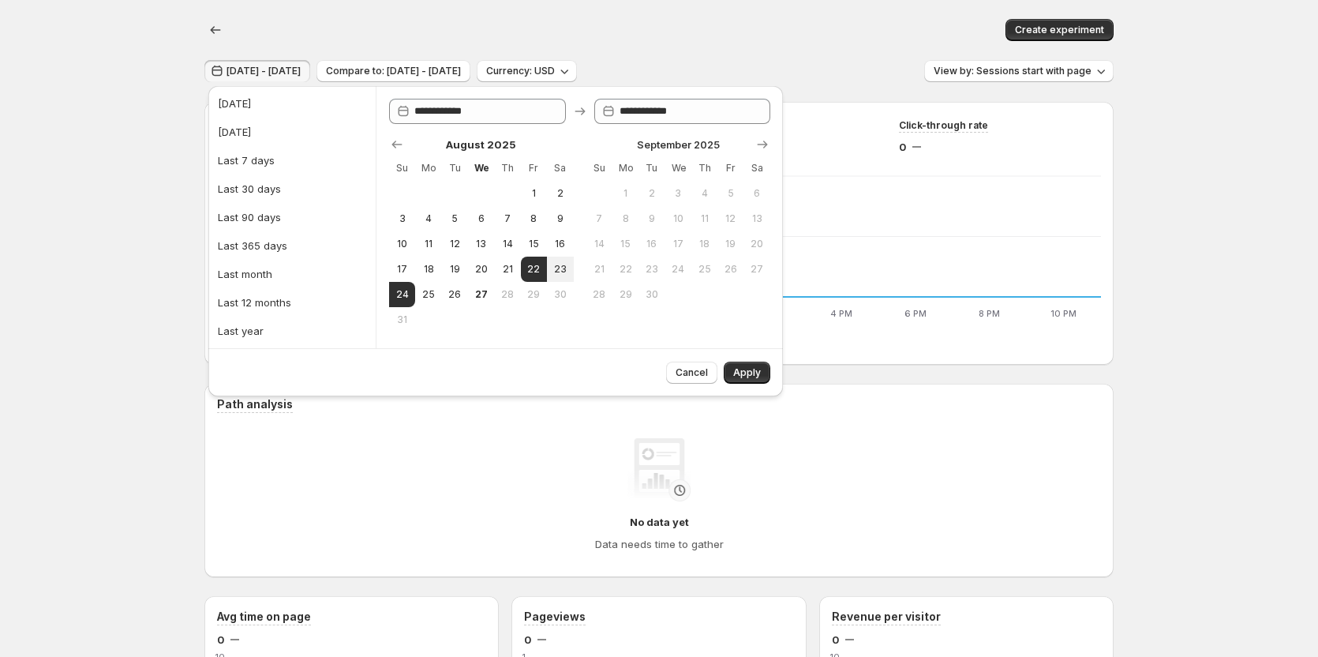
click at [301, 71] on span "[DATE] - [DATE]" at bounding box center [264, 71] width 74 height 13
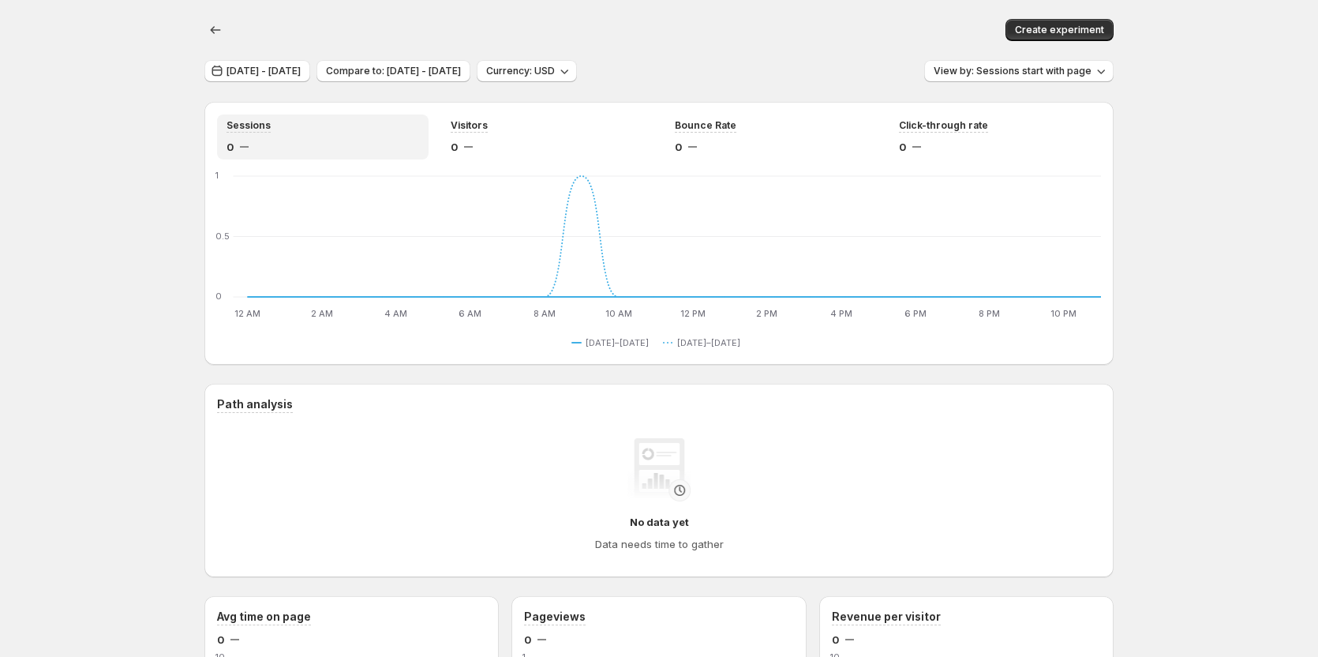
click at [350, 10] on div "Create experiment" at bounding box center [658, 30] width 909 height 60
click at [382, 43] on div "Create experiment" at bounding box center [658, 30] width 909 height 60
click at [1073, 67] on span "View by: Sessions start with page" at bounding box center [1013, 71] width 158 height 13
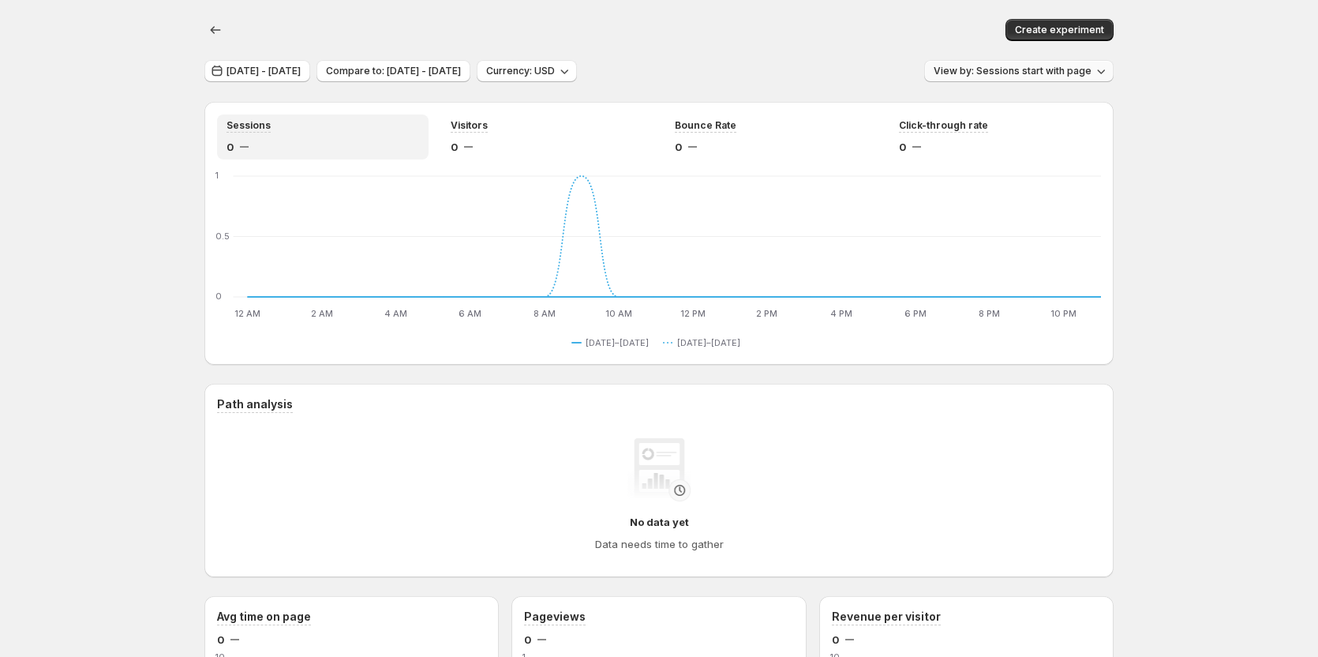
click at [1035, 64] on button "View by: Sessions start with page" at bounding box center [1018, 71] width 189 height 22
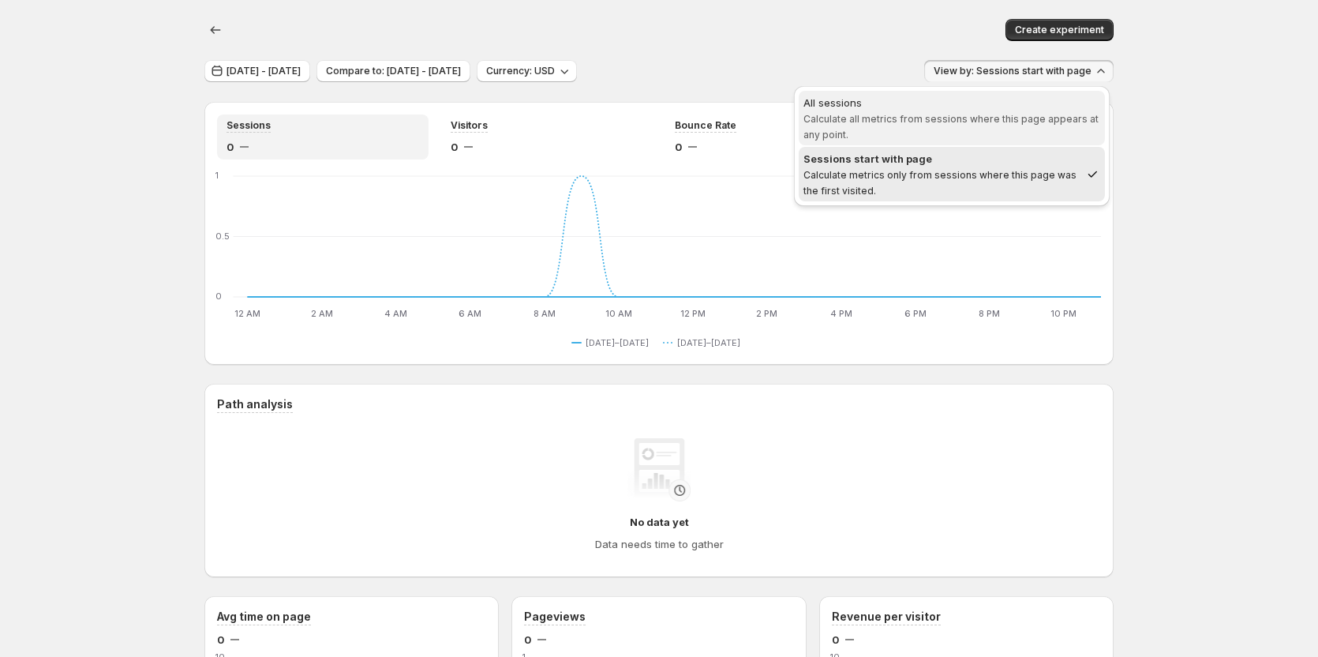
click at [1005, 112] on span "All sessions Calculate all metrics from sessions where this page appears at any…" at bounding box center [952, 118] width 297 height 46
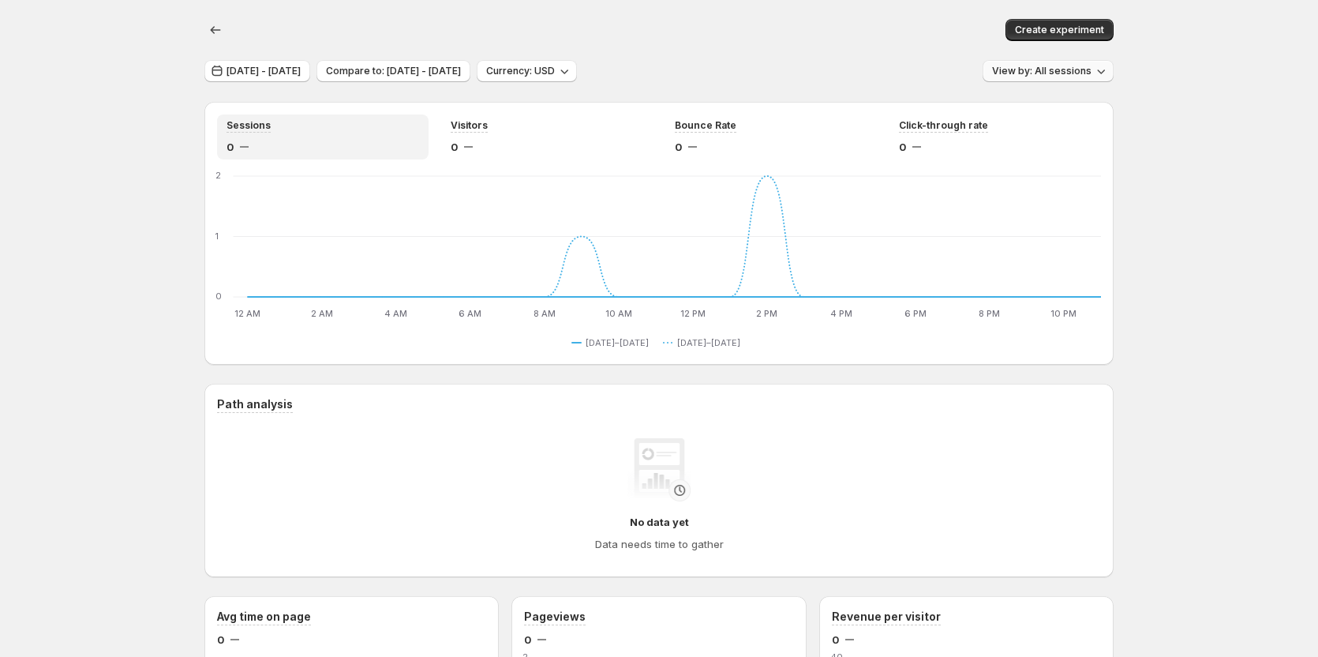
click at [1087, 70] on span "View by: All sessions" at bounding box center [1041, 71] width 99 height 13
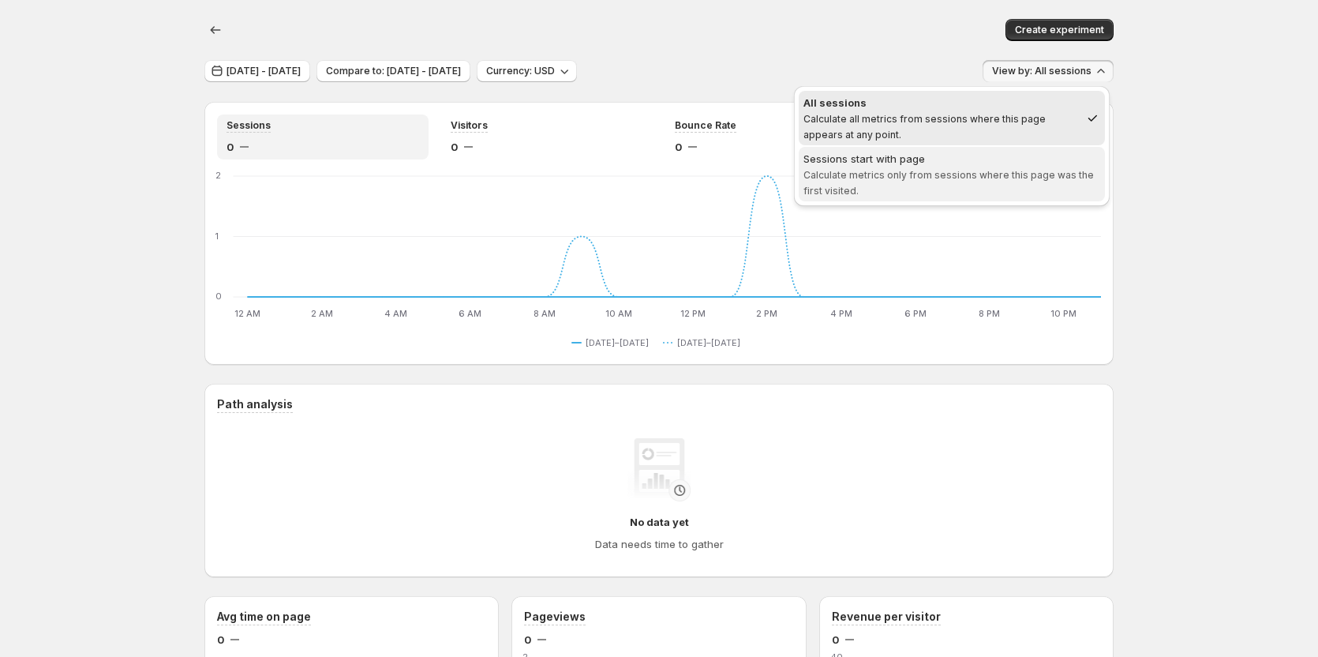
click at [1034, 166] on div "Sessions start with page" at bounding box center [952, 159] width 297 height 16
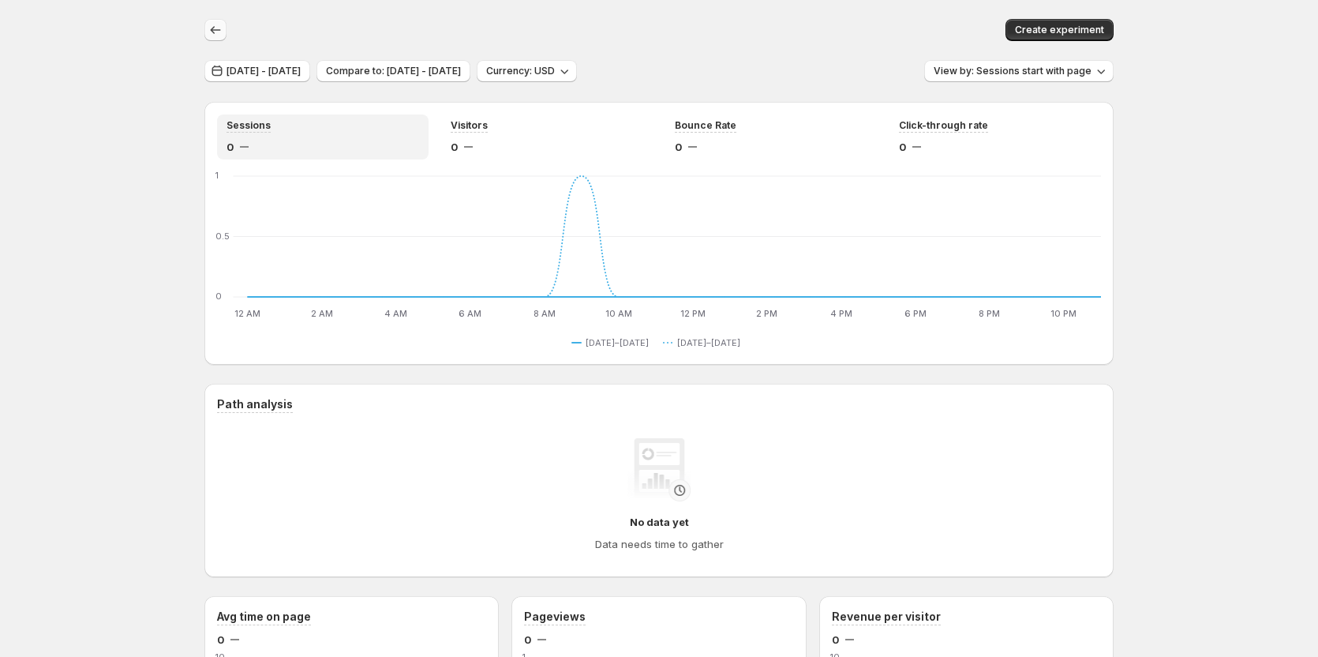
click at [222, 28] on icon "button" at bounding box center [216, 30] width 16 height 16
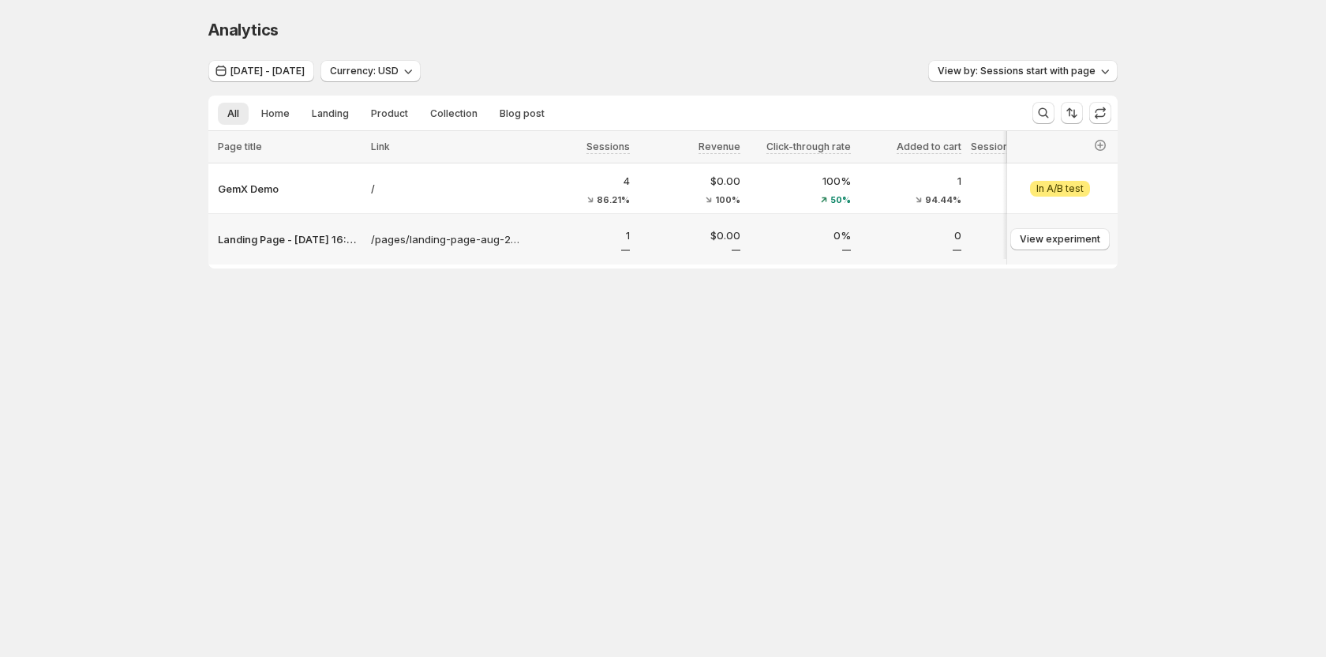
click at [254, 230] on div "Landing Page - [DATE] 16:52:04 – GemX Demo" at bounding box center [287, 239] width 158 height 25
click at [259, 241] on p "Landing Page - [DATE] 16:52:04 – GemX Demo" at bounding box center [290, 239] width 144 height 16
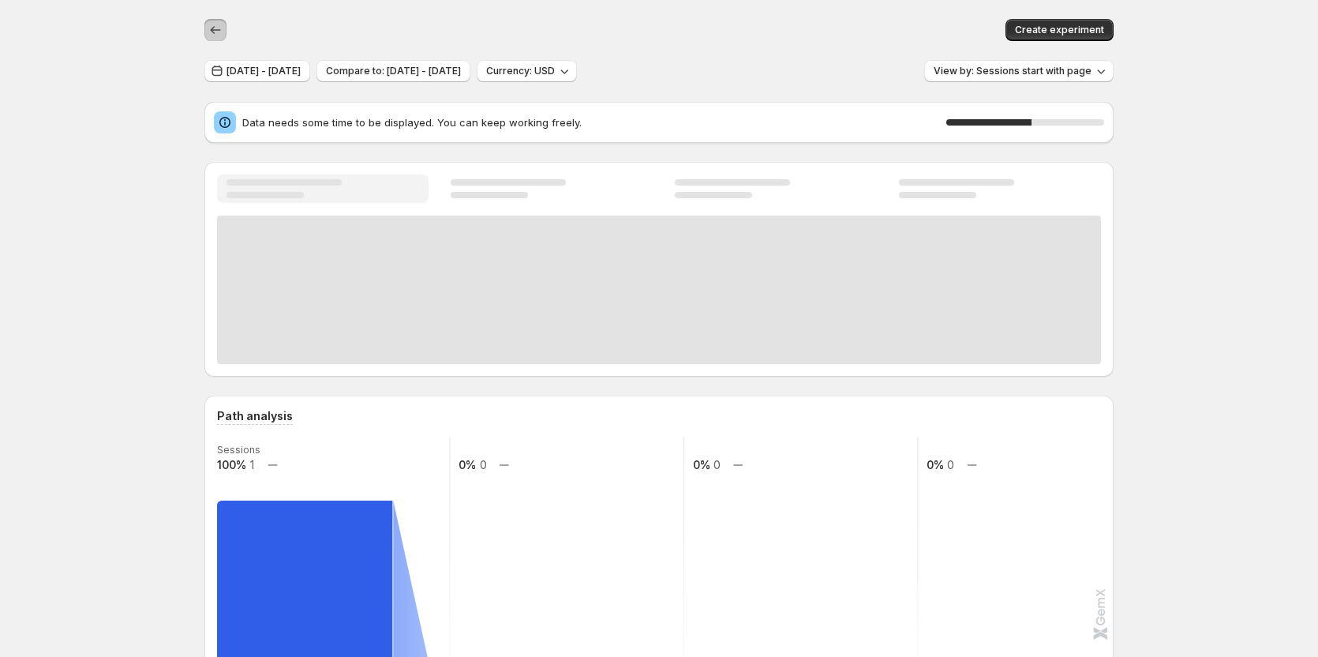
click at [227, 28] on button "button" at bounding box center [215, 30] width 22 height 22
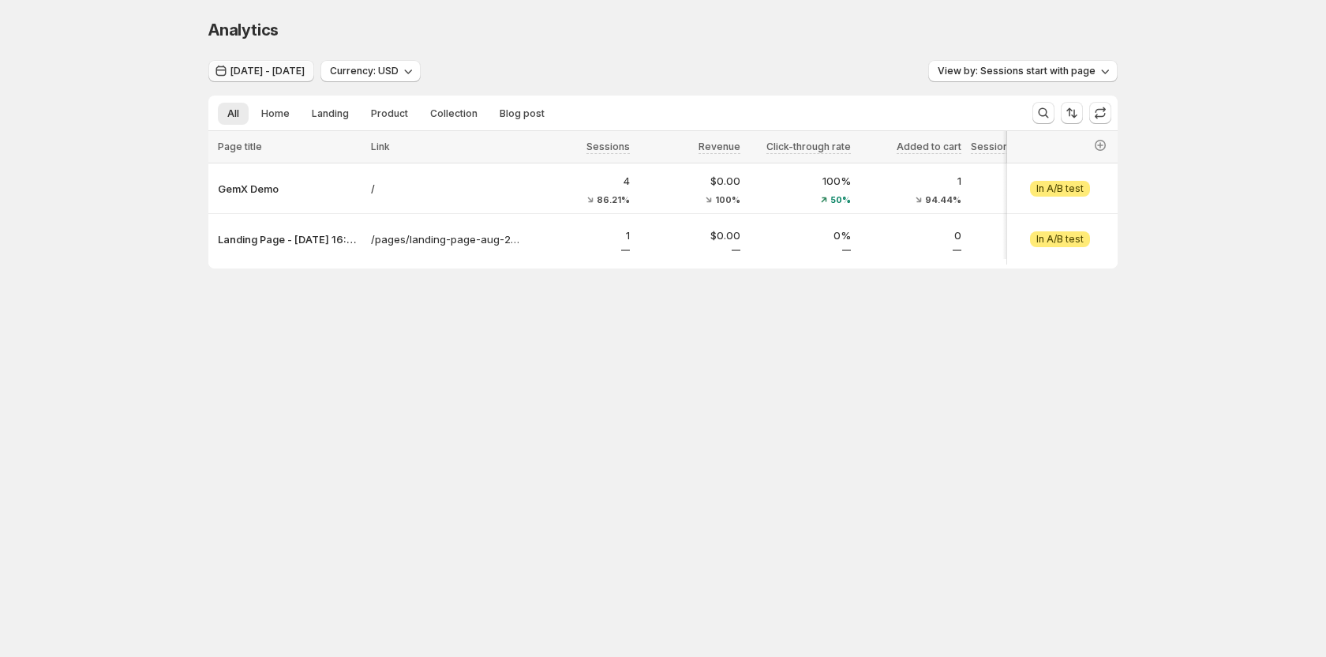
click at [298, 76] on span "[DATE] - [DATE]" at bounding box center [268, 71] width 74 height 13
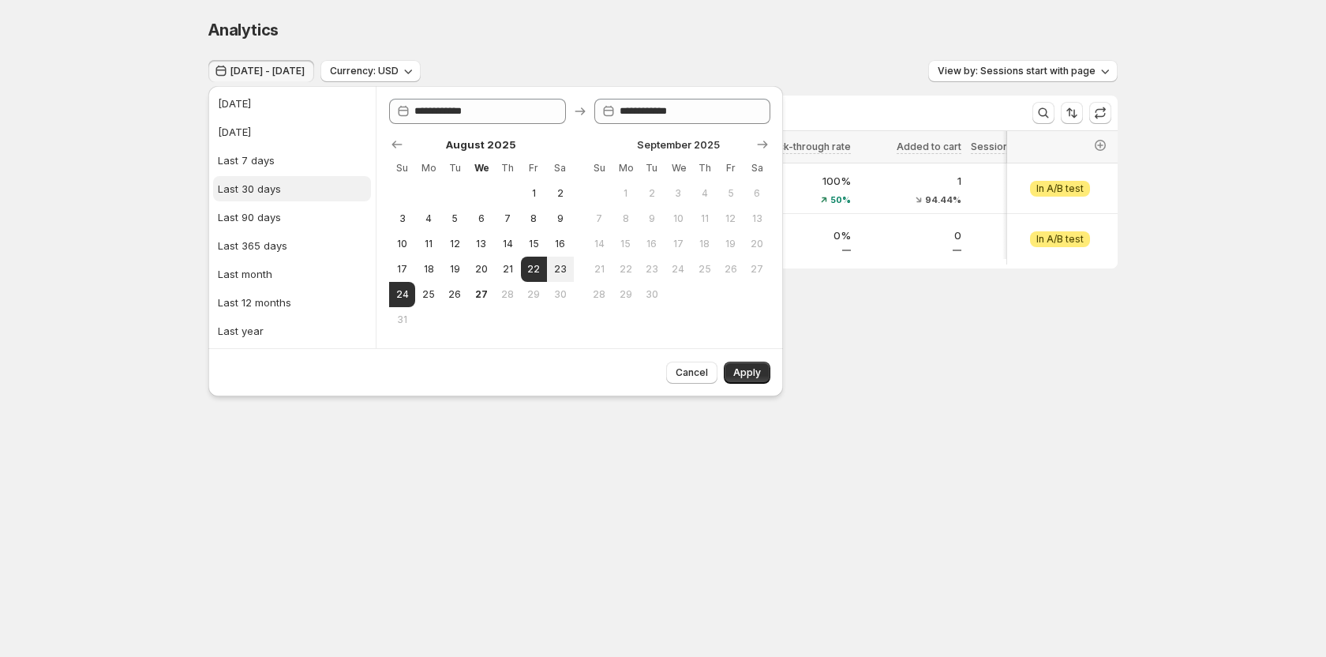
click at [243, 184] on div "Last 30 days" at bounding box center [249, 189] width 63 height 16
type input "**********"
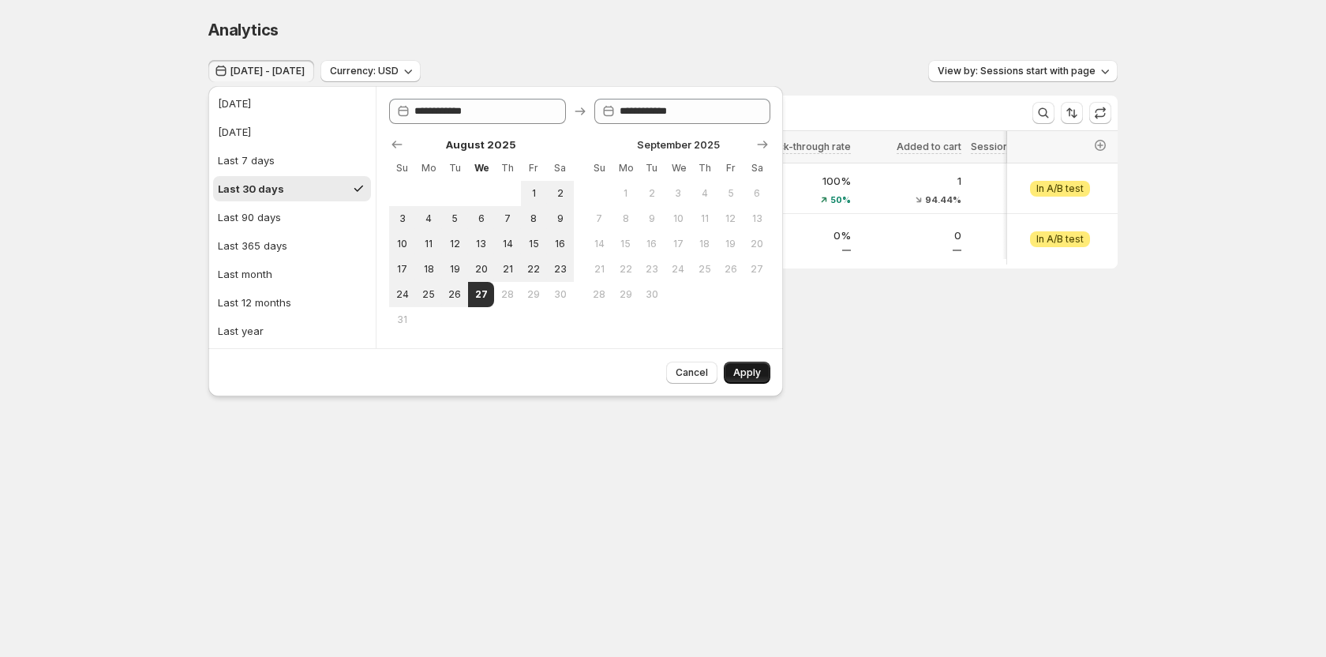
click at [738, 372] on span "Apply" at bounding box center [747, 372] width 28 height 13
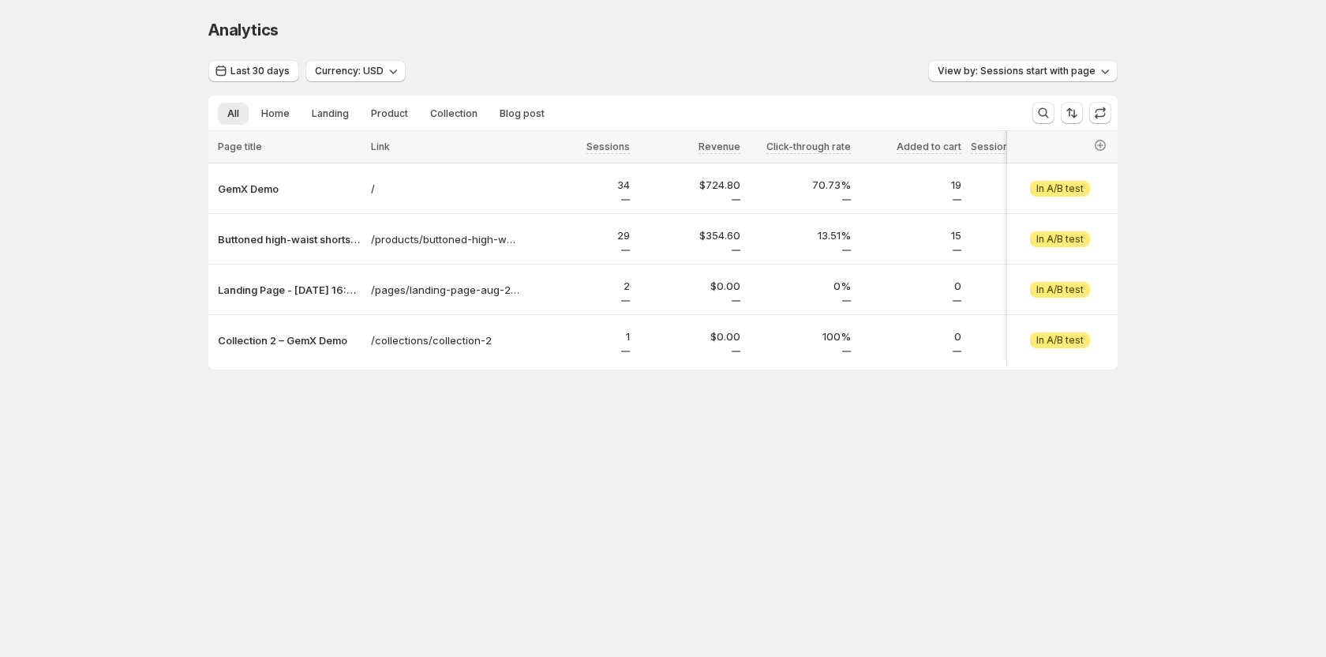
click at [673, 440] on div "Analytics. This page is ready Analytics Last 30 days Currency: USD View by: Ses…" at bounding box center [662, 227] width 947 height 455
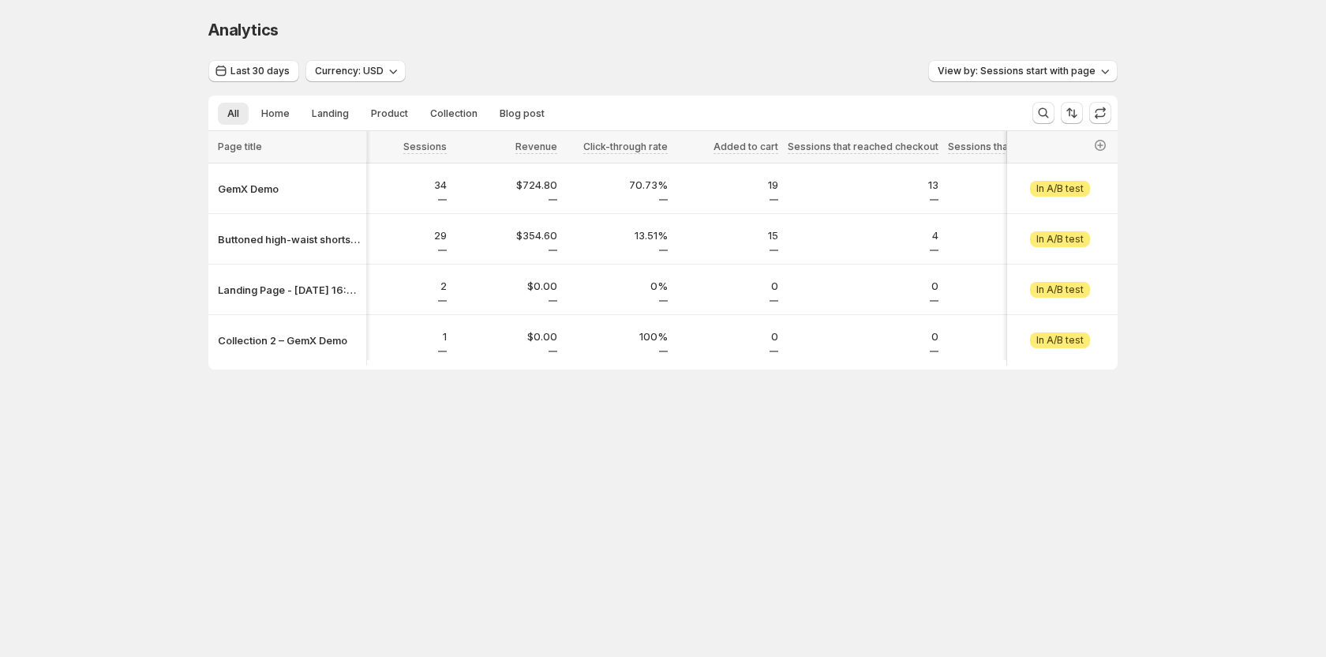
scroll to position [0, 117]
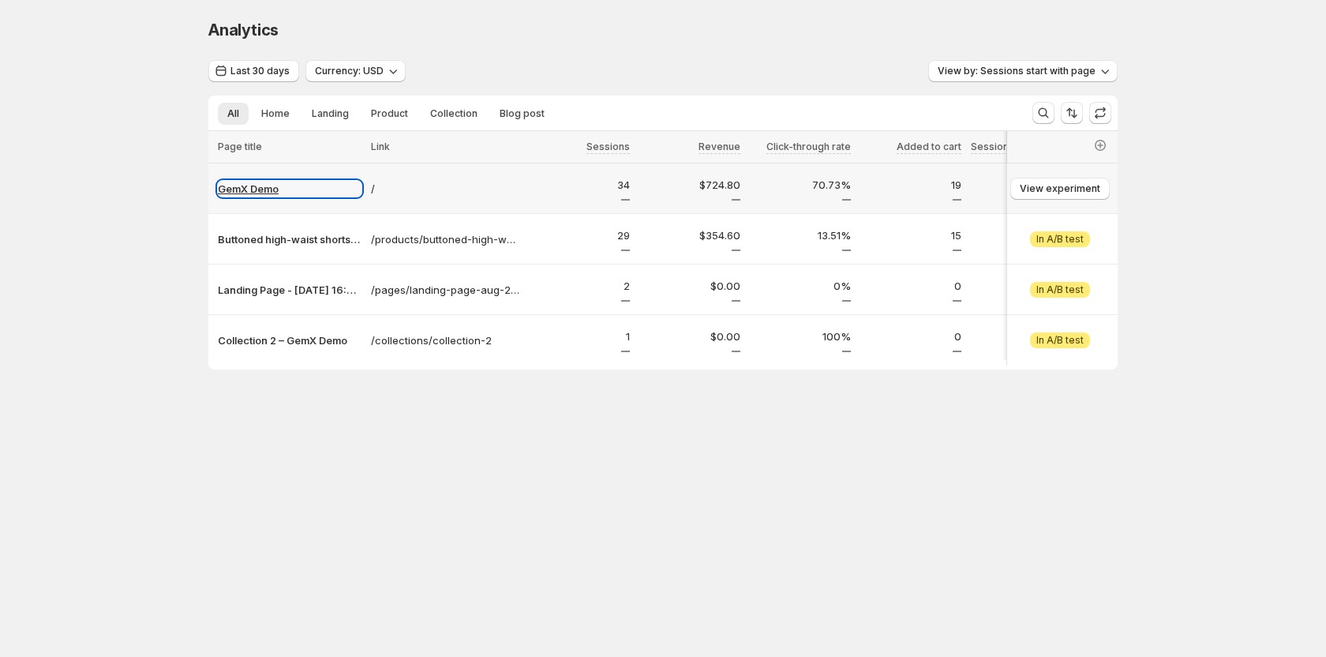
click at [261, 187] on p "GemX Demo" at bounding box center [290, 189] width 144 height 16
